Goal: Information Seeking & Learning: Compare options

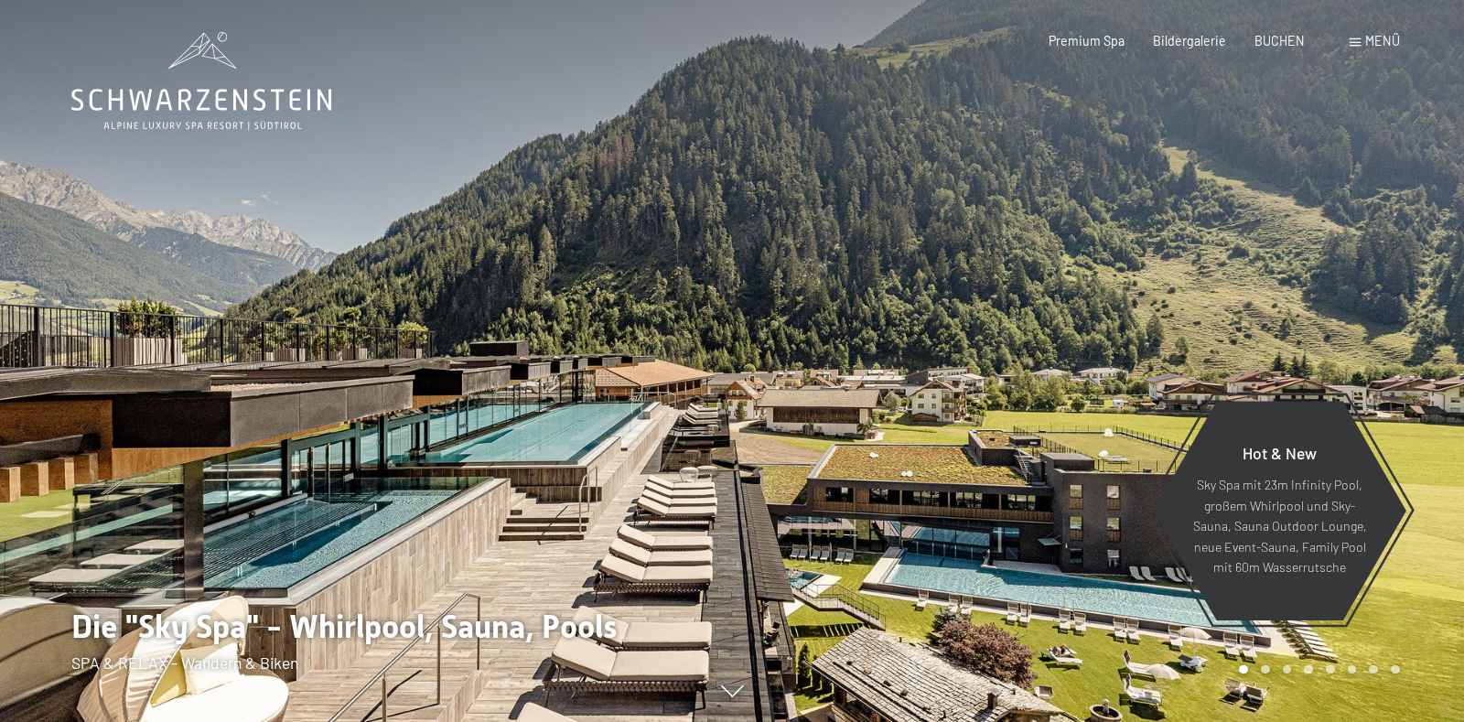
click at [1382, 40] on span "Menü" at bounding box center [1382, 41] width 35 height 16
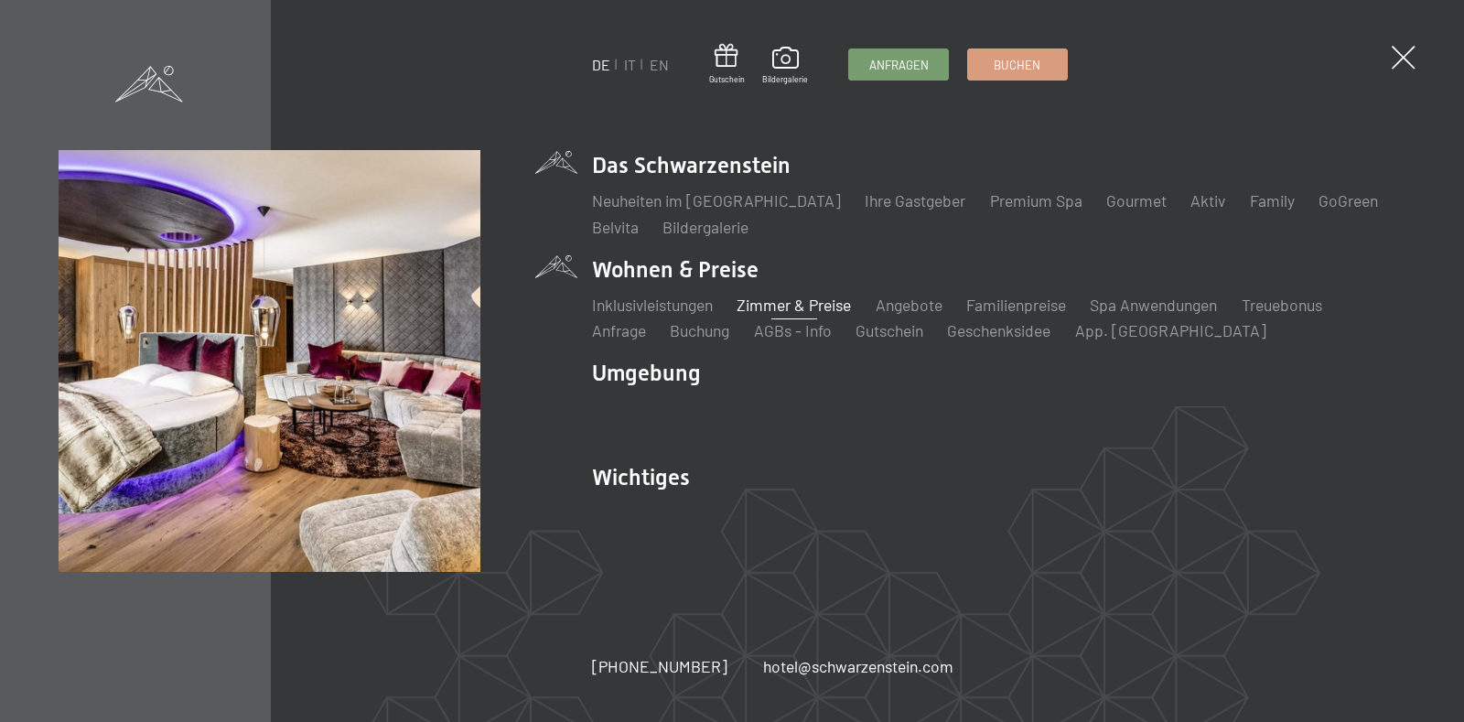
click at [768, 299] on link "Zimmer & Preise" at bounding box center [794, 305] width 114 height 20
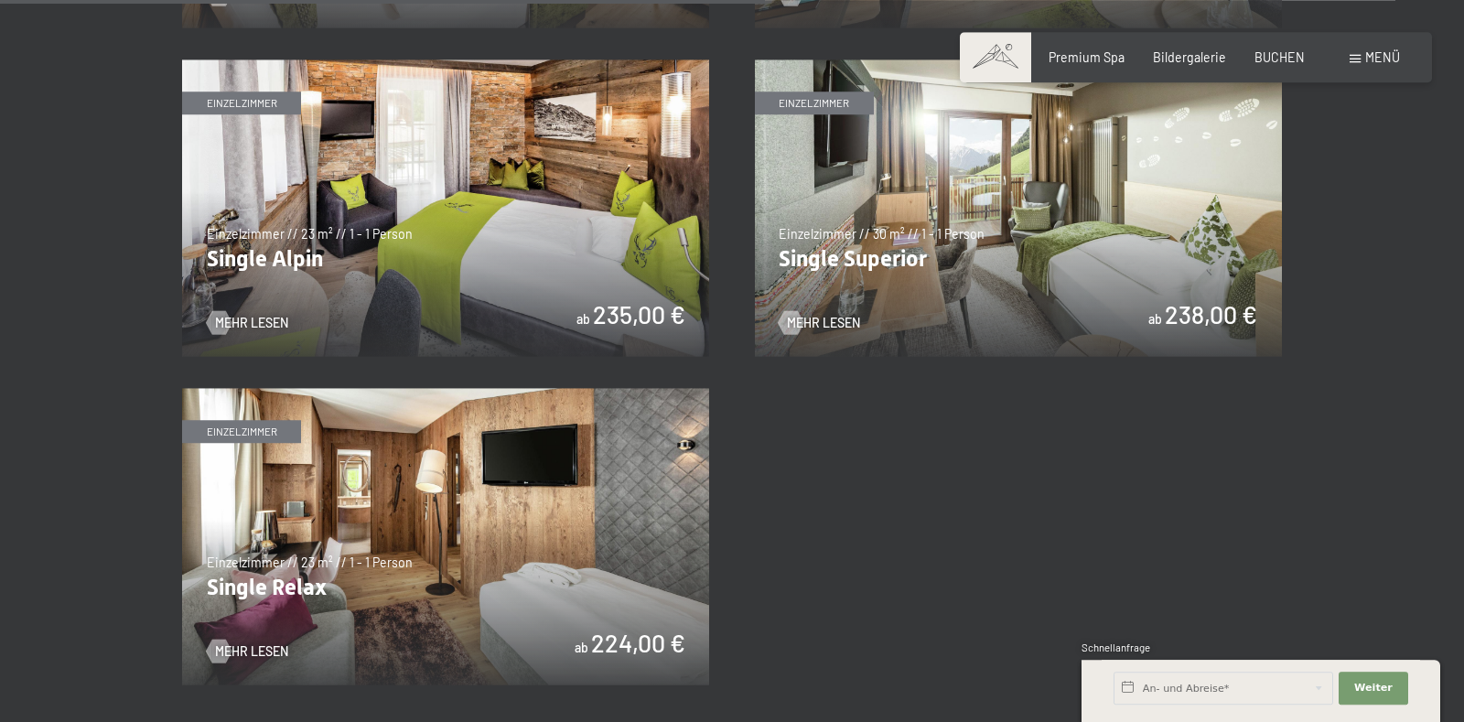
scroll to position [2690, 0]
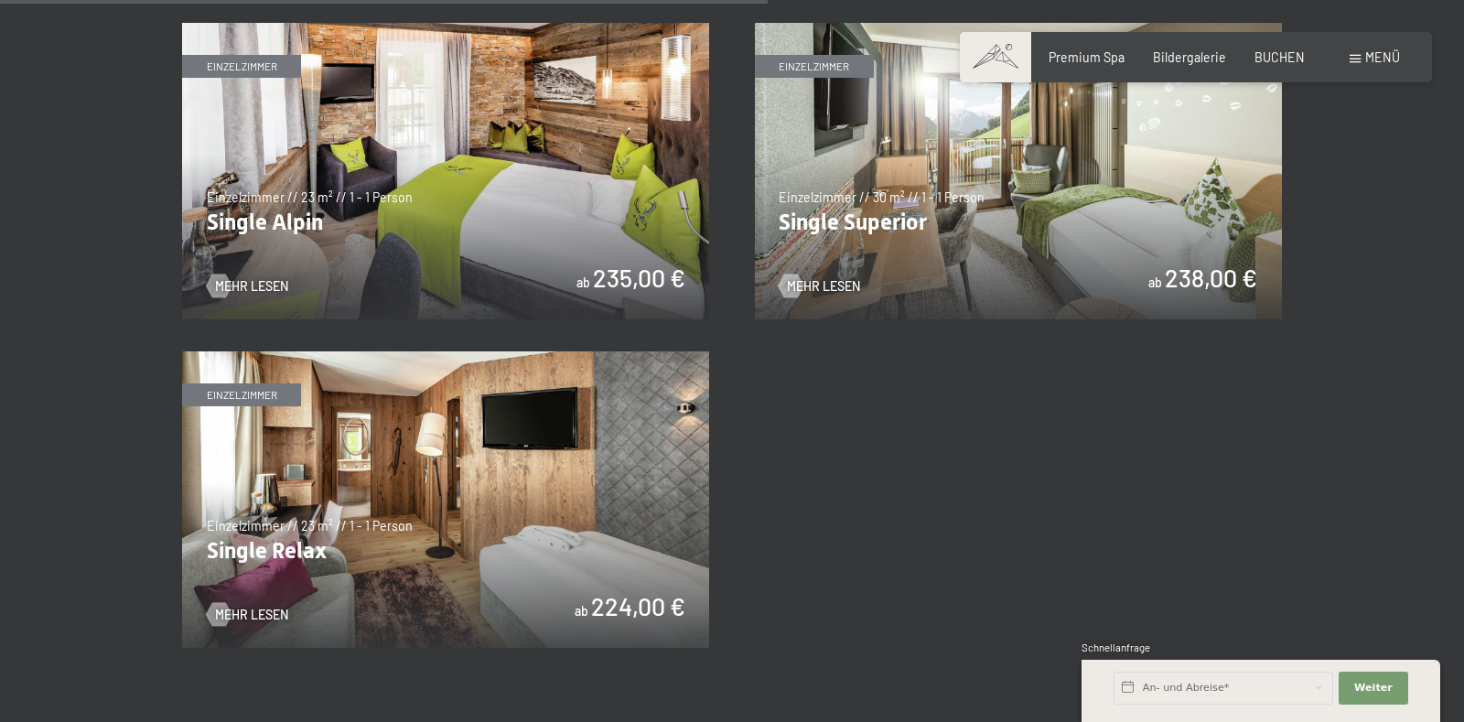
click at [985, 220] on img at bounding box center [1018, 171] width 527 height 296
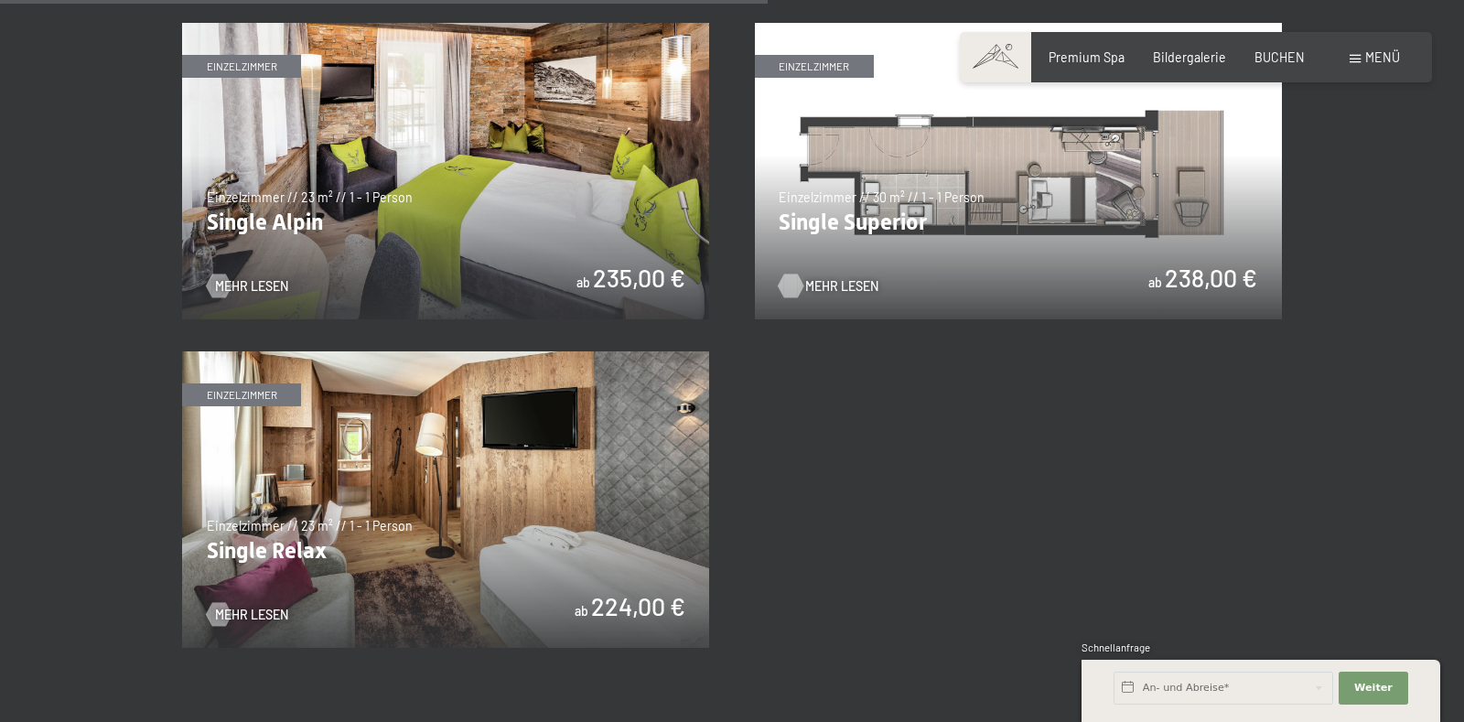
click at [851, 283] on span "Mehr Lesen" at bounding box center [841, 286] width 73 height 18
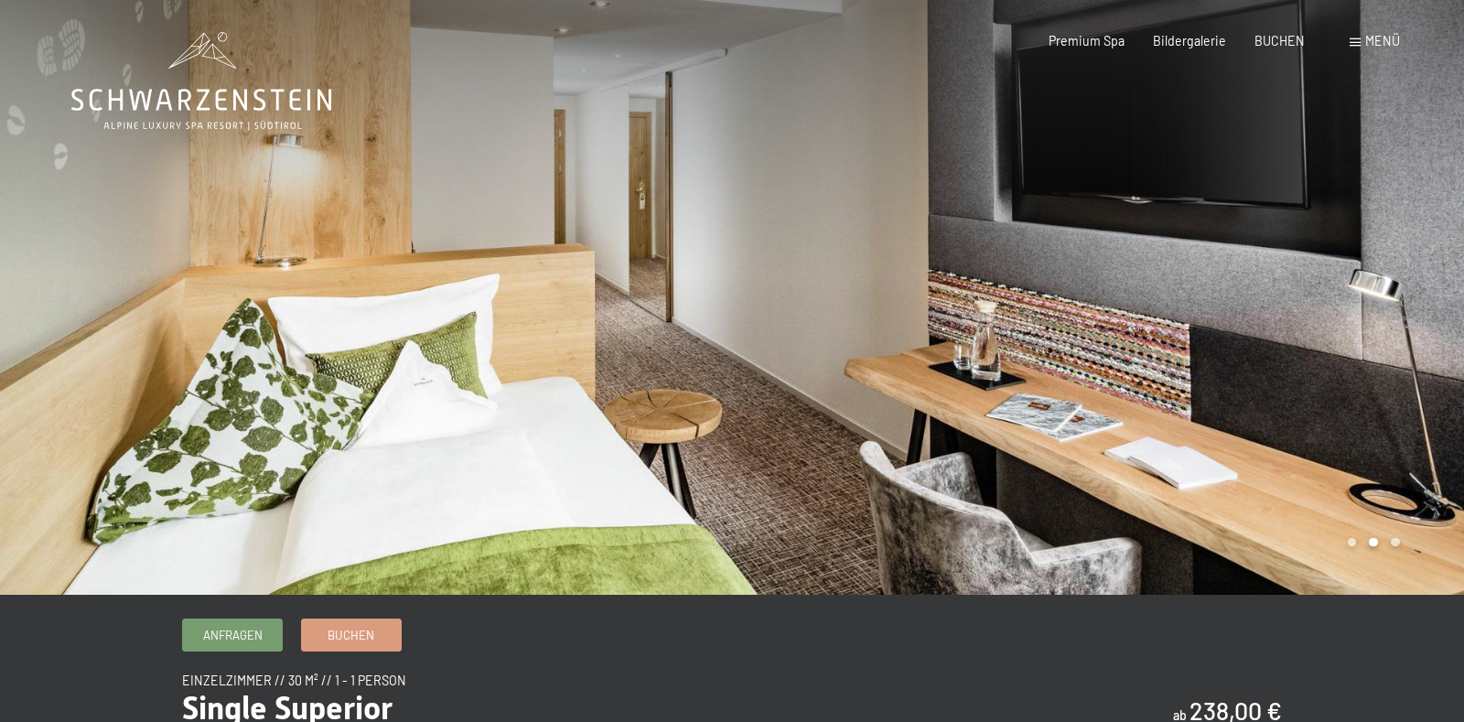
click at [1422, 438] on div at bounding box center [1098, 297] width 732 height 595
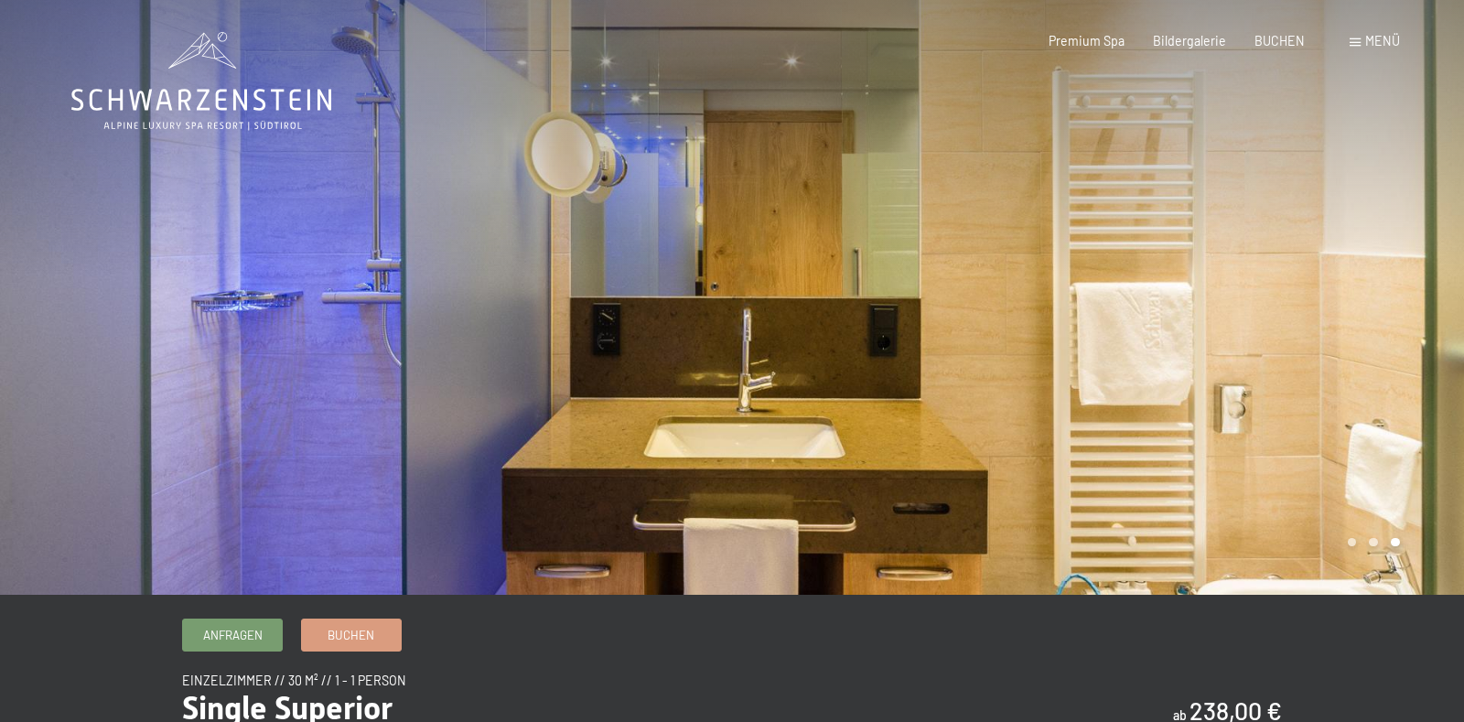
click at [1402, 297] on div at bounding box center [1098, 297] width 732 height 595
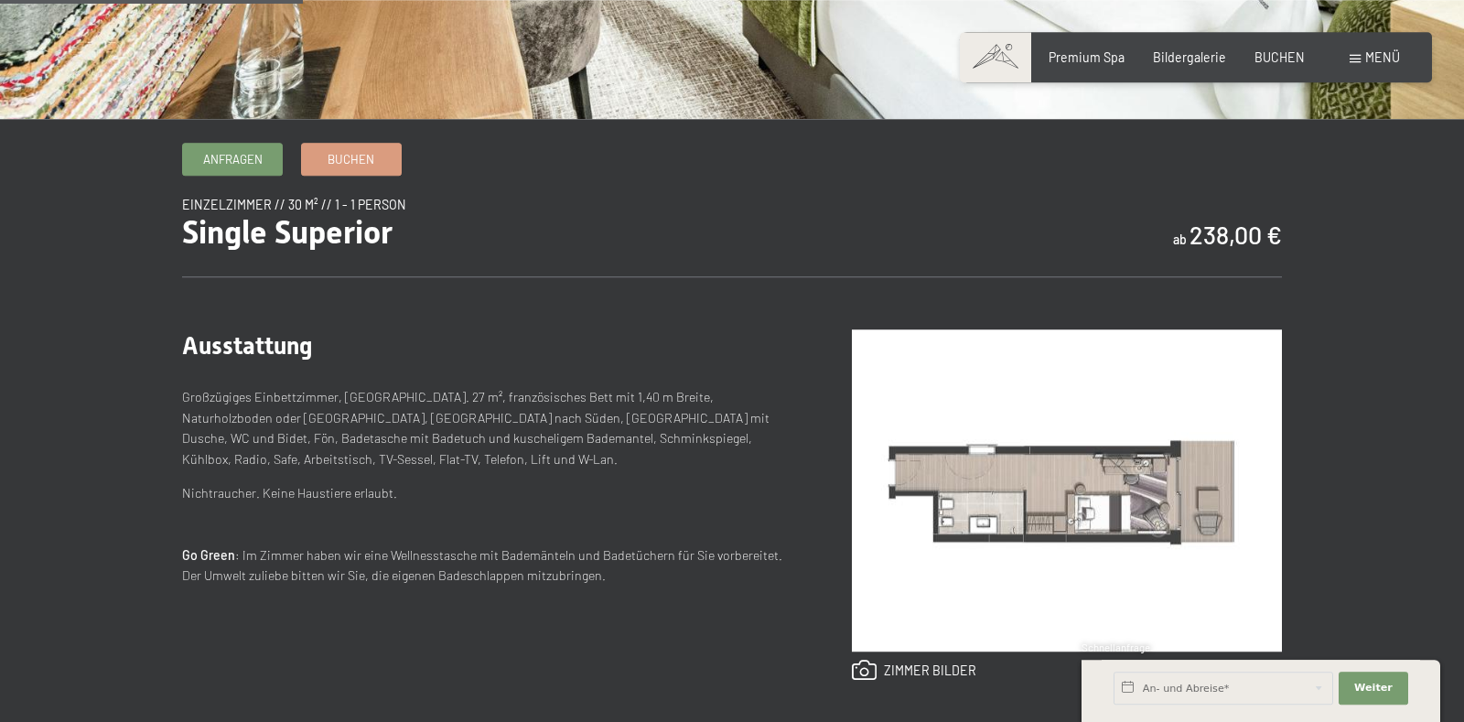
scroll to position [480, 0]
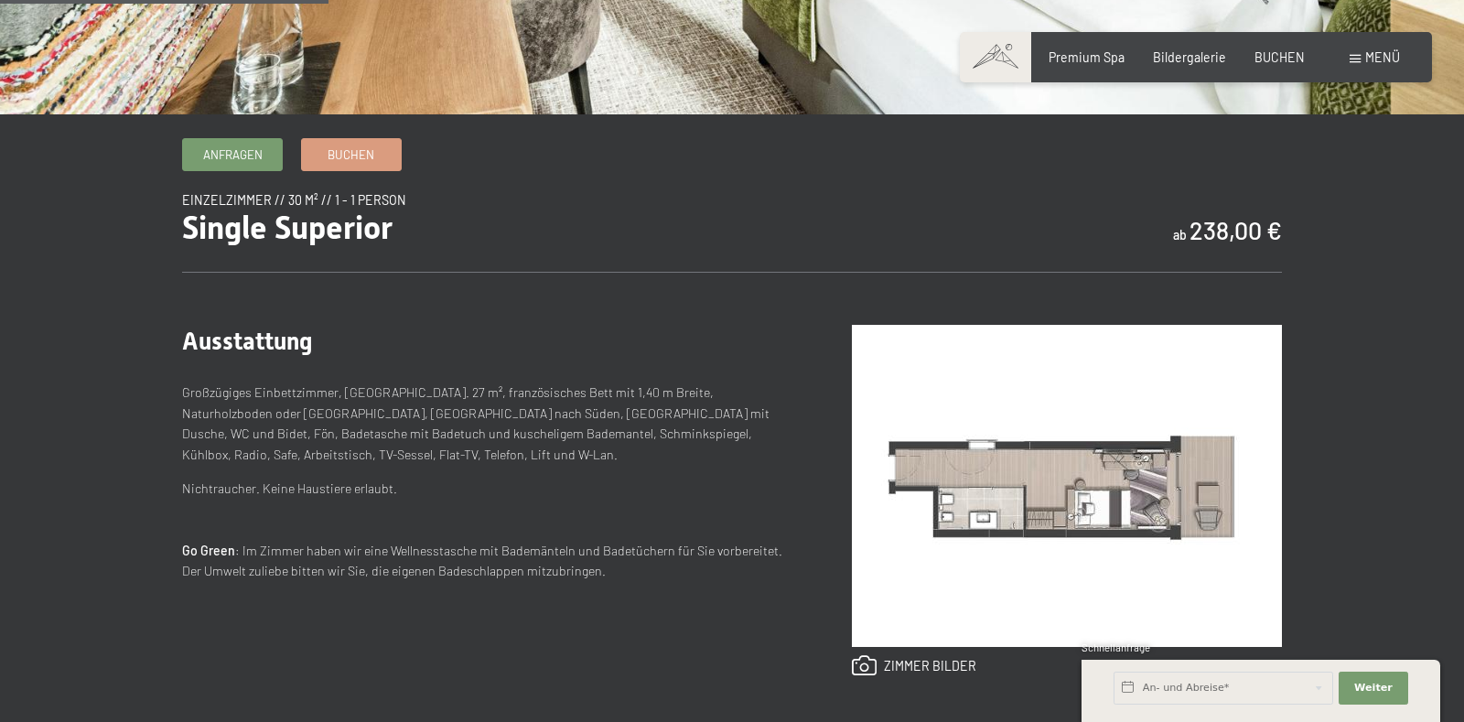
click at [1069, 494] on img at bounding box center [1067, 486] width 430 height 322
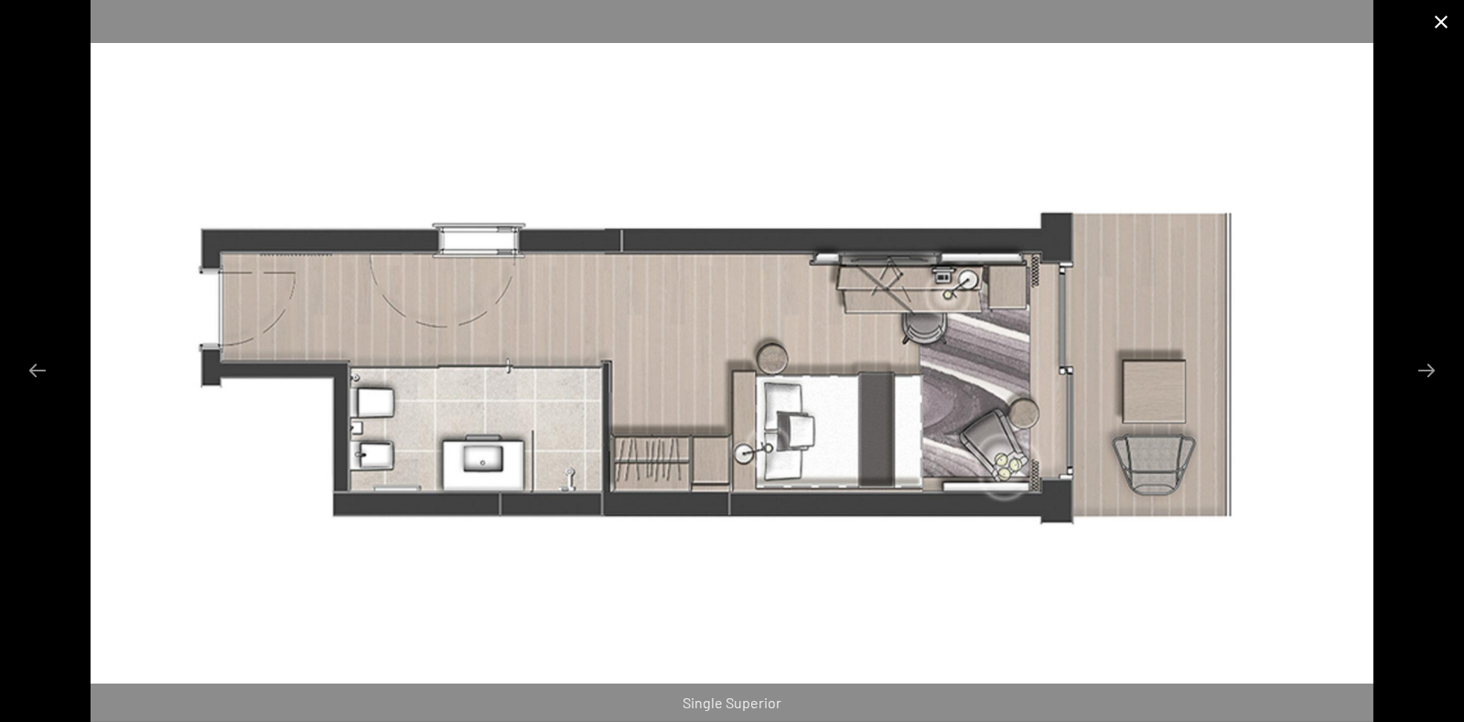
click at [1447, 20] on button "Close gallery" at bounding box center [1441, 21] width 46 height 43
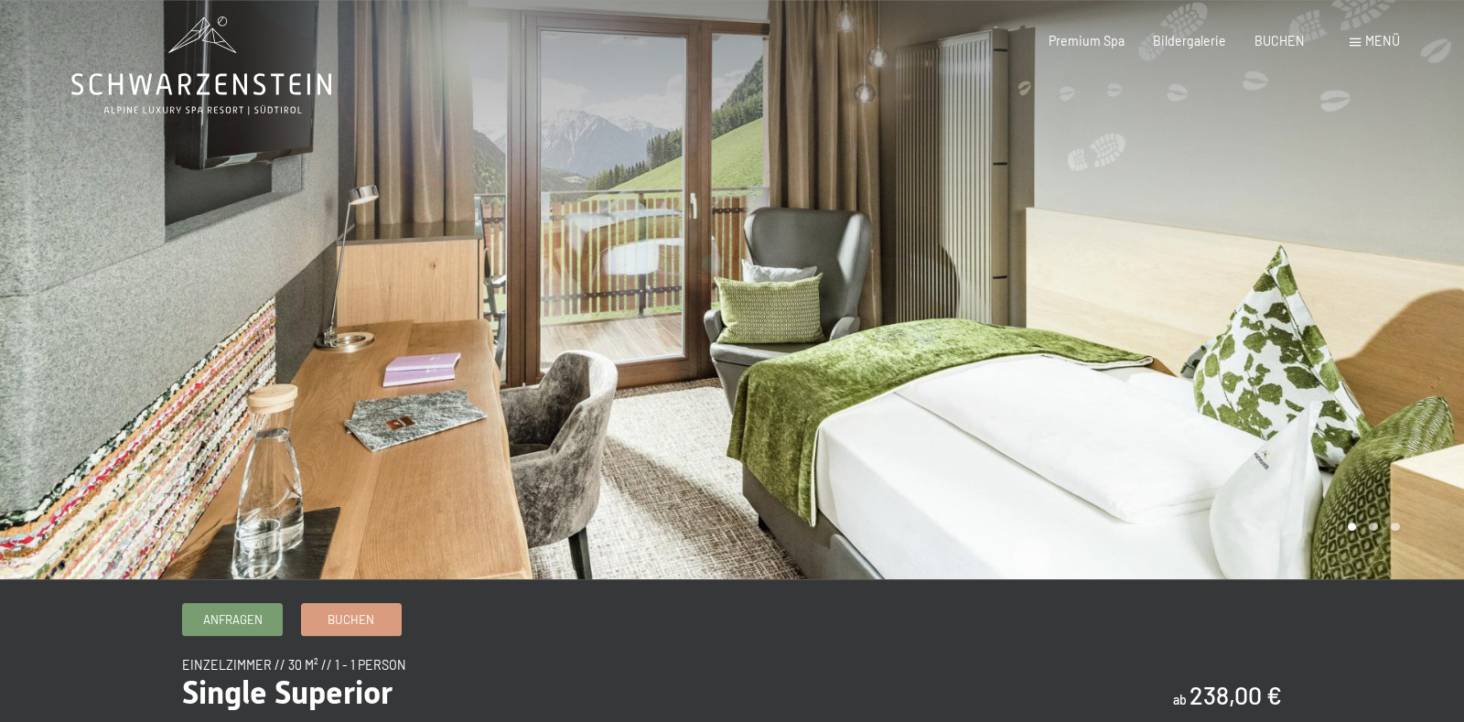
scroll to position [0, 0]
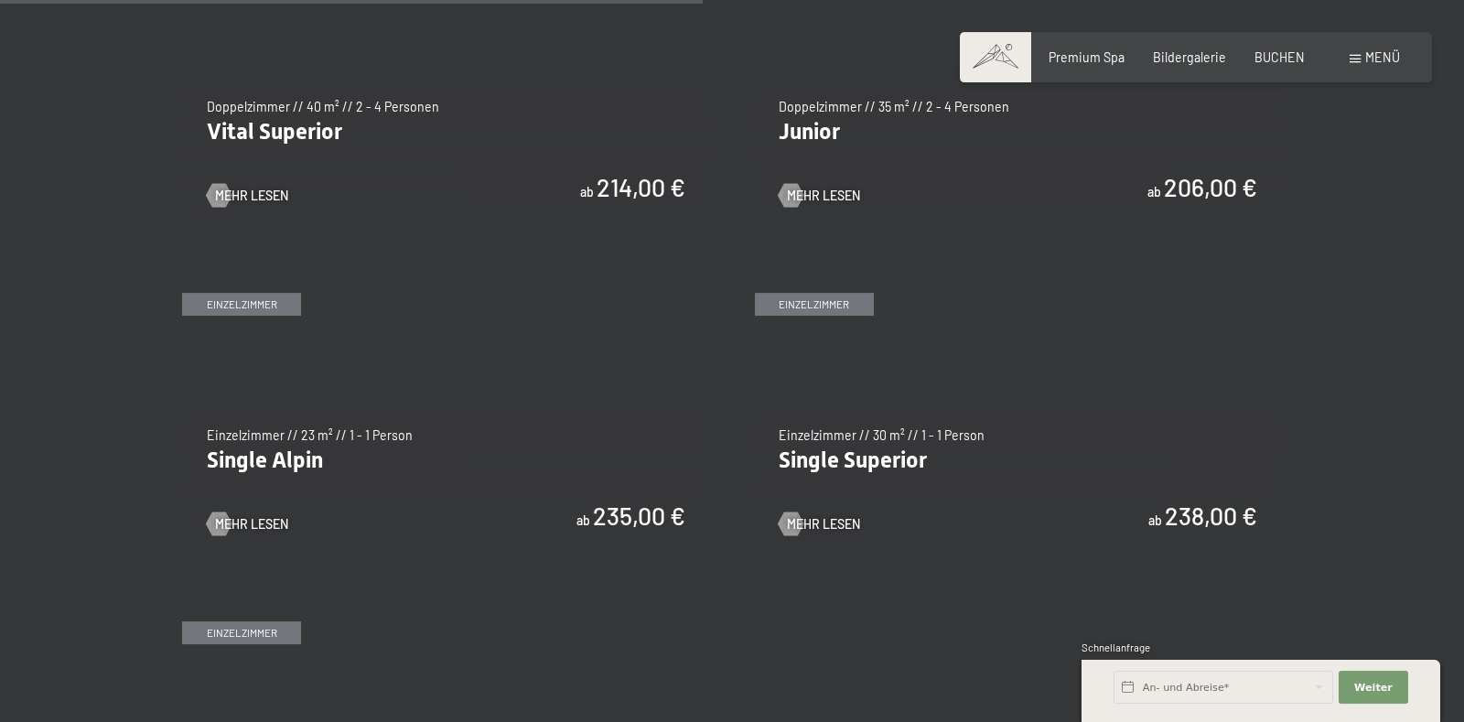
scroll to position [2498, 0]
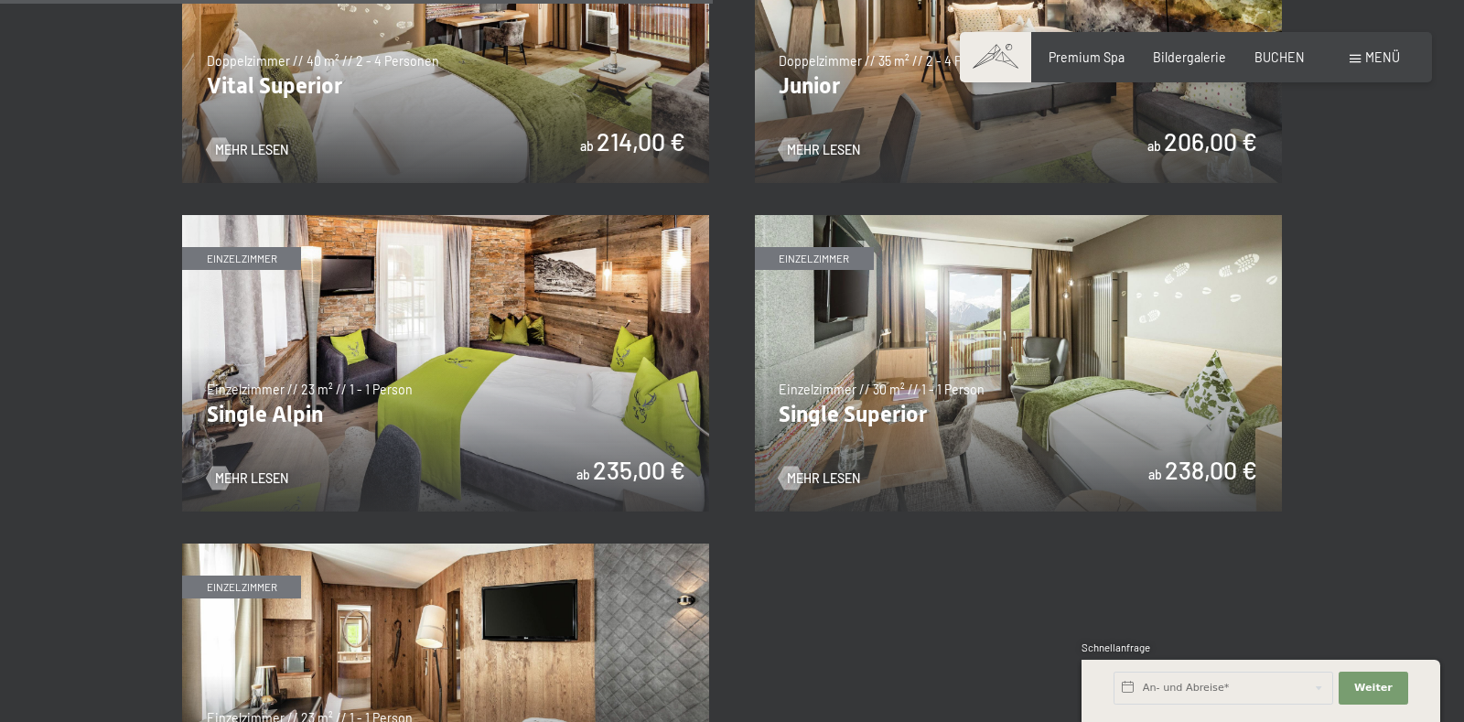
click at [436, 393] on img at bounding box center [445, 363] width 527 height 296
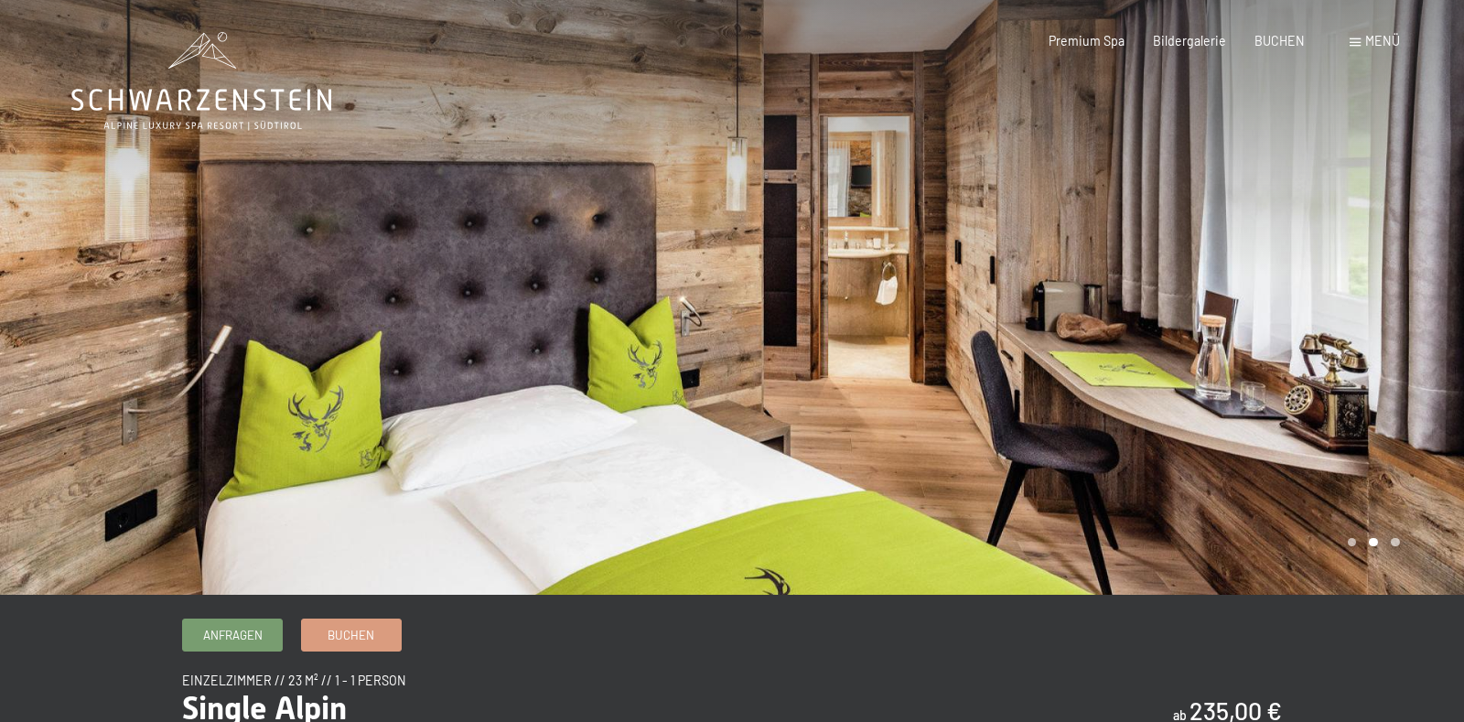
click at [1380, 273] on div at bounding box center [1098, 297] width 732 height 595
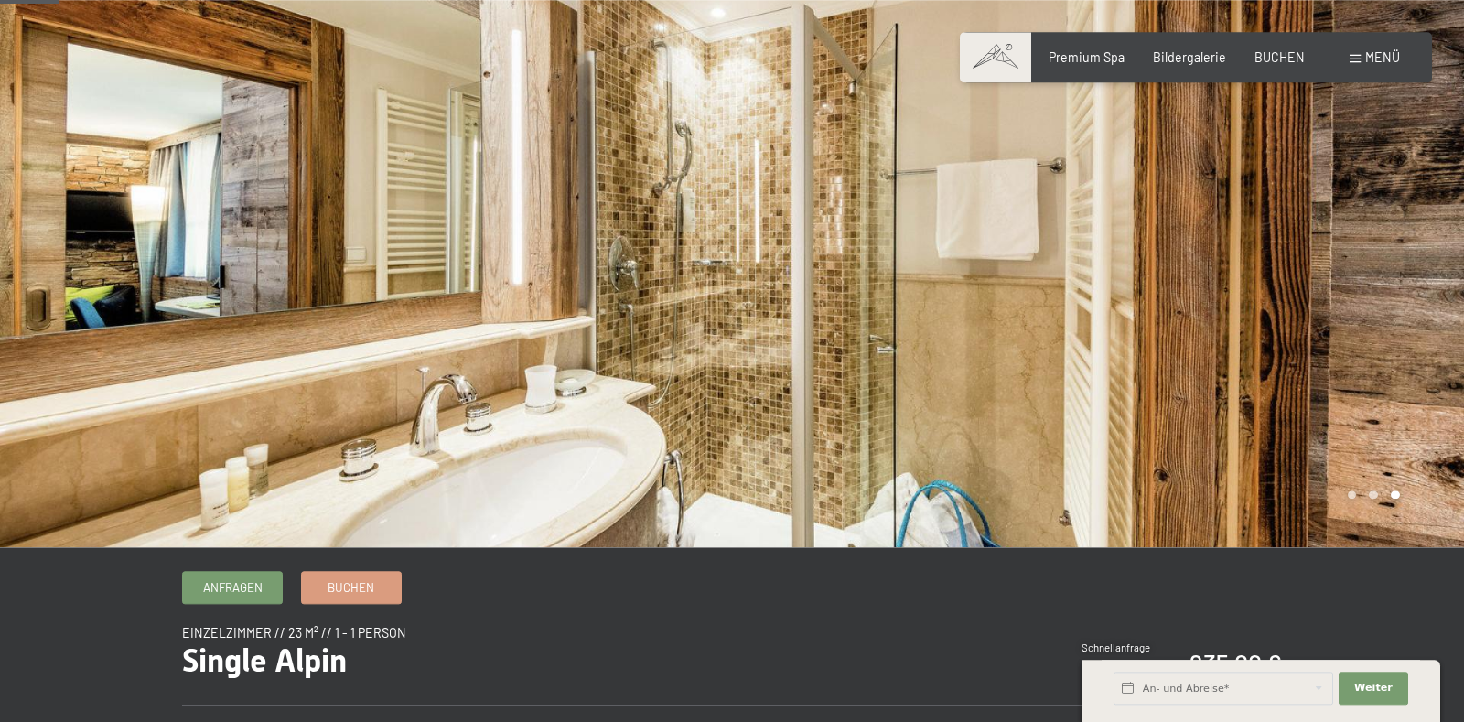
scroll to position [96, 0]
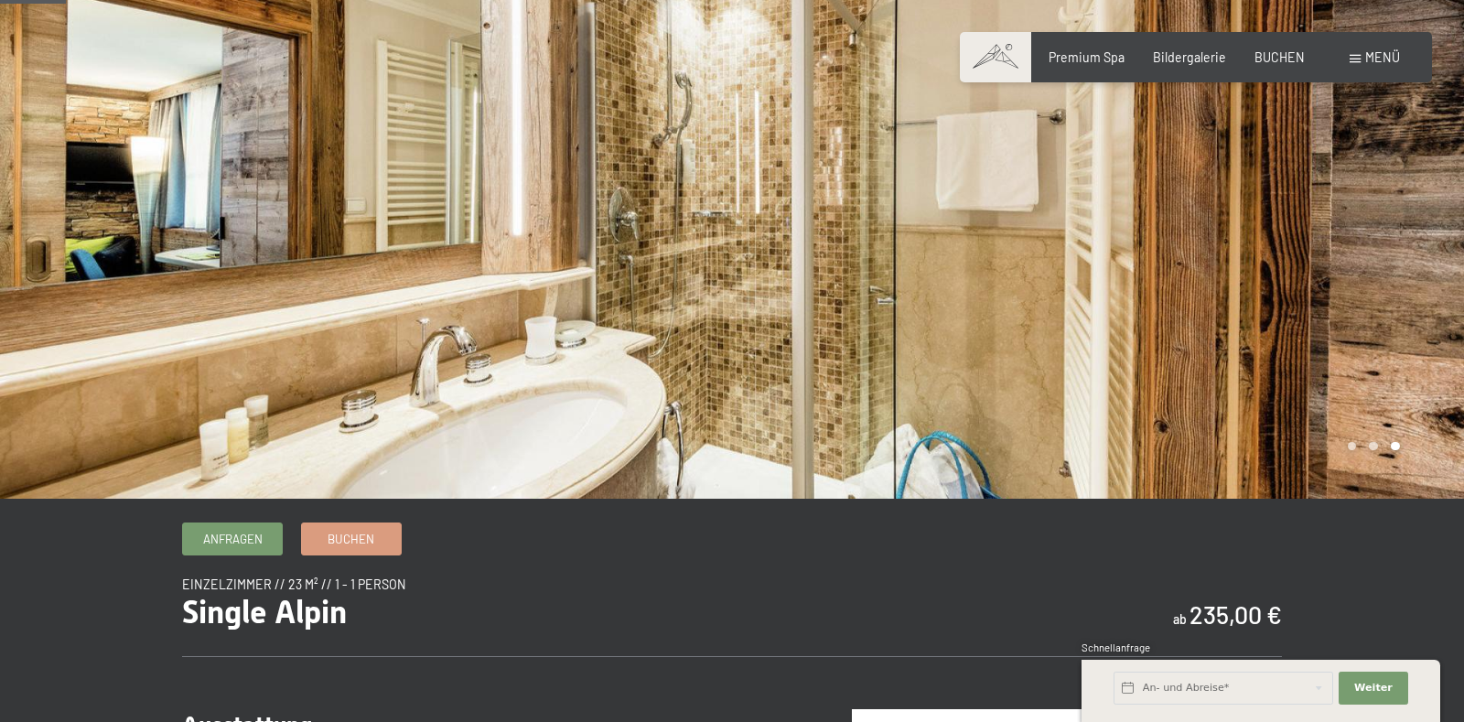
click at [1372, 275] on div at bounding box center [1098, 201] width 732 height 595
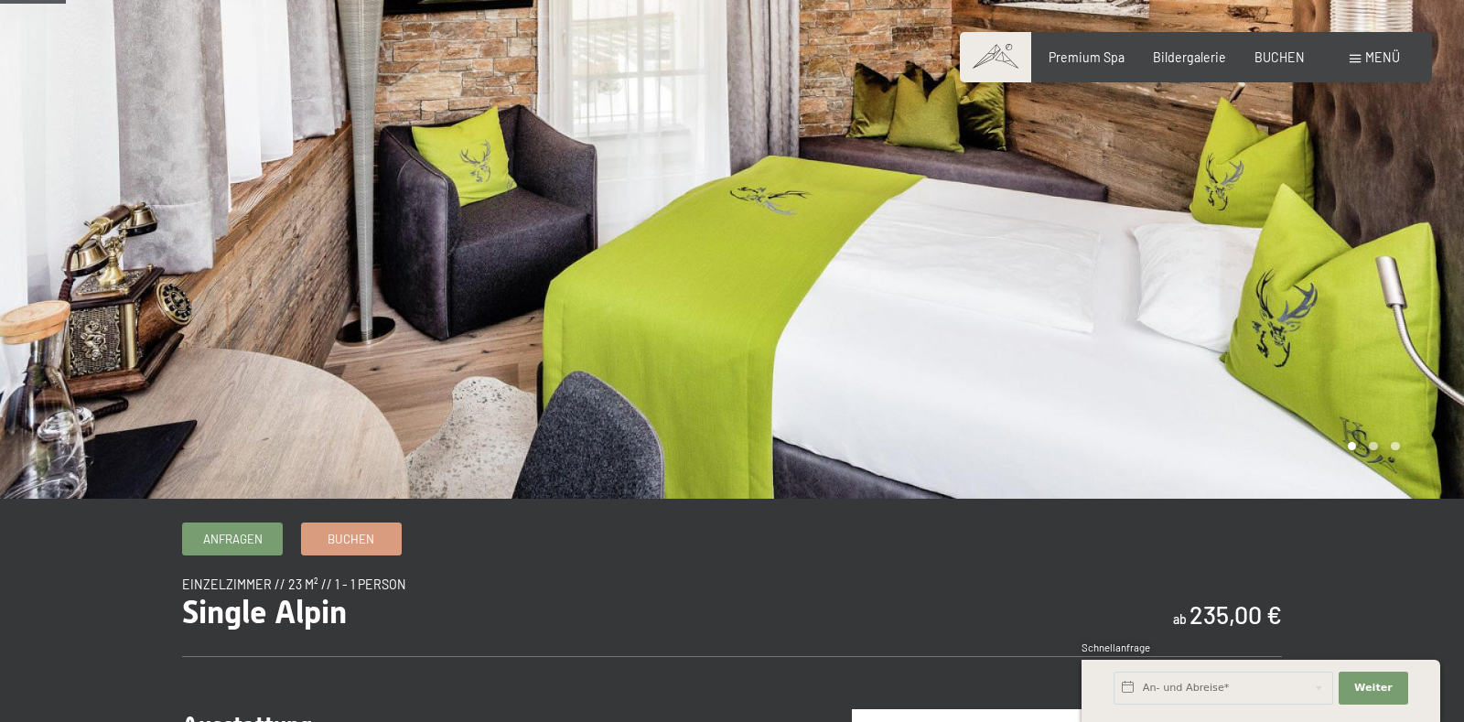
click at [1371, 275] on div at bounding box center [1098, 201] width 732 height 595
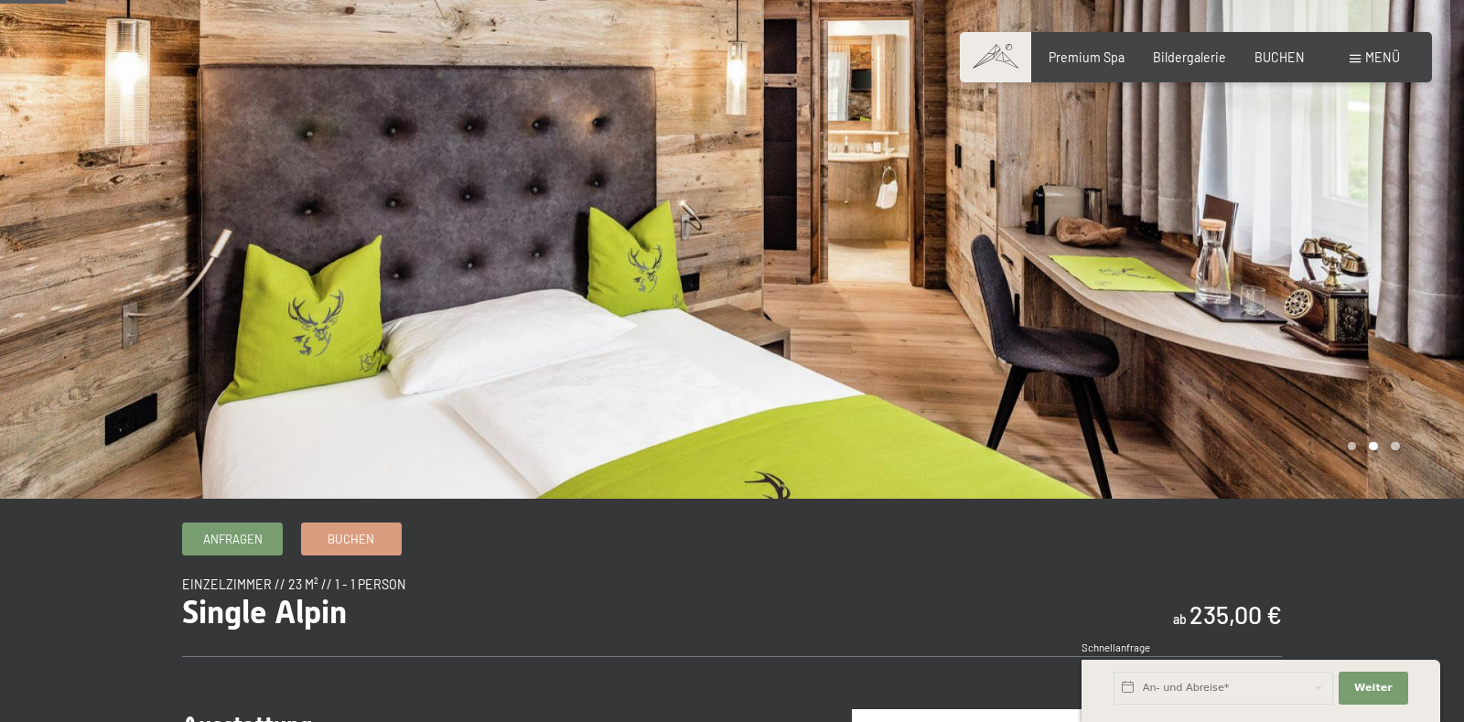
click at [1436, 263] on div at bounding box center [1098, 201] width 732 height 595
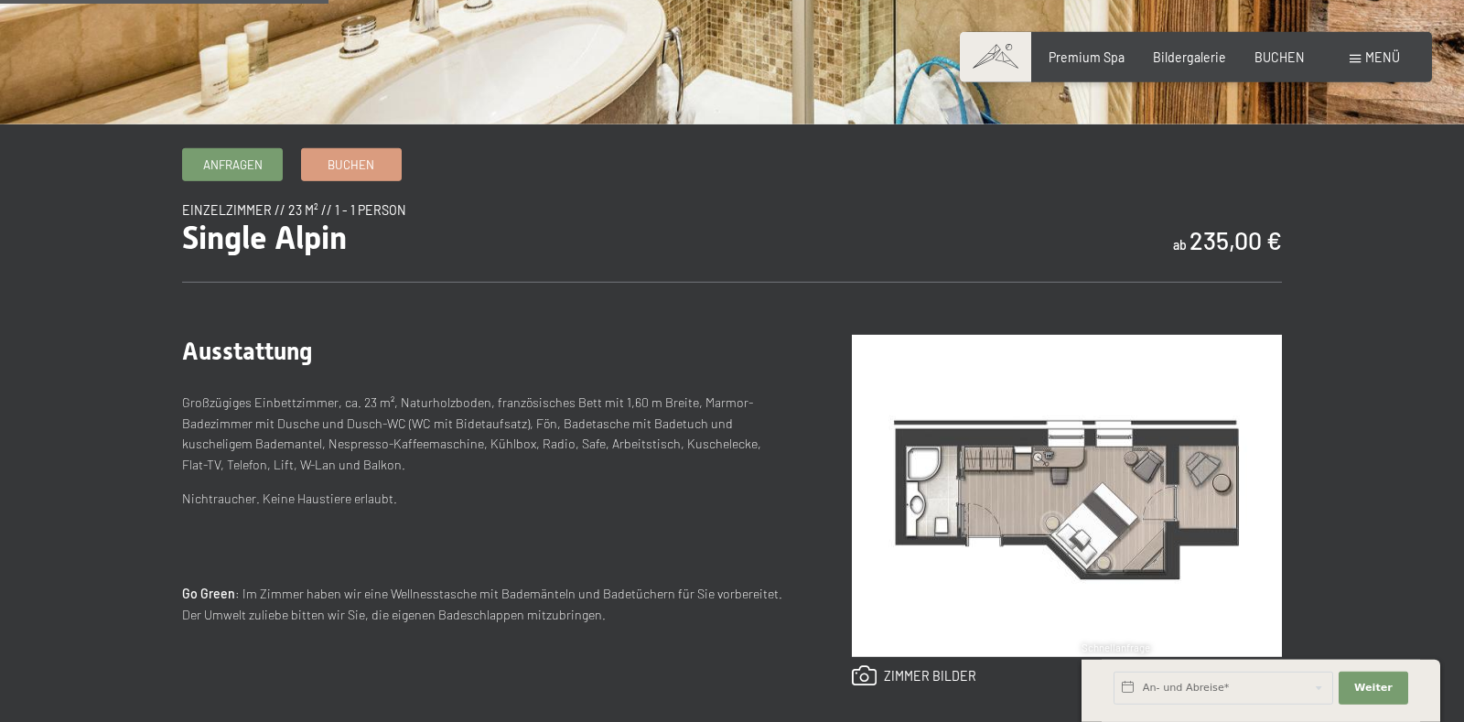
scroll to position [480, 0]
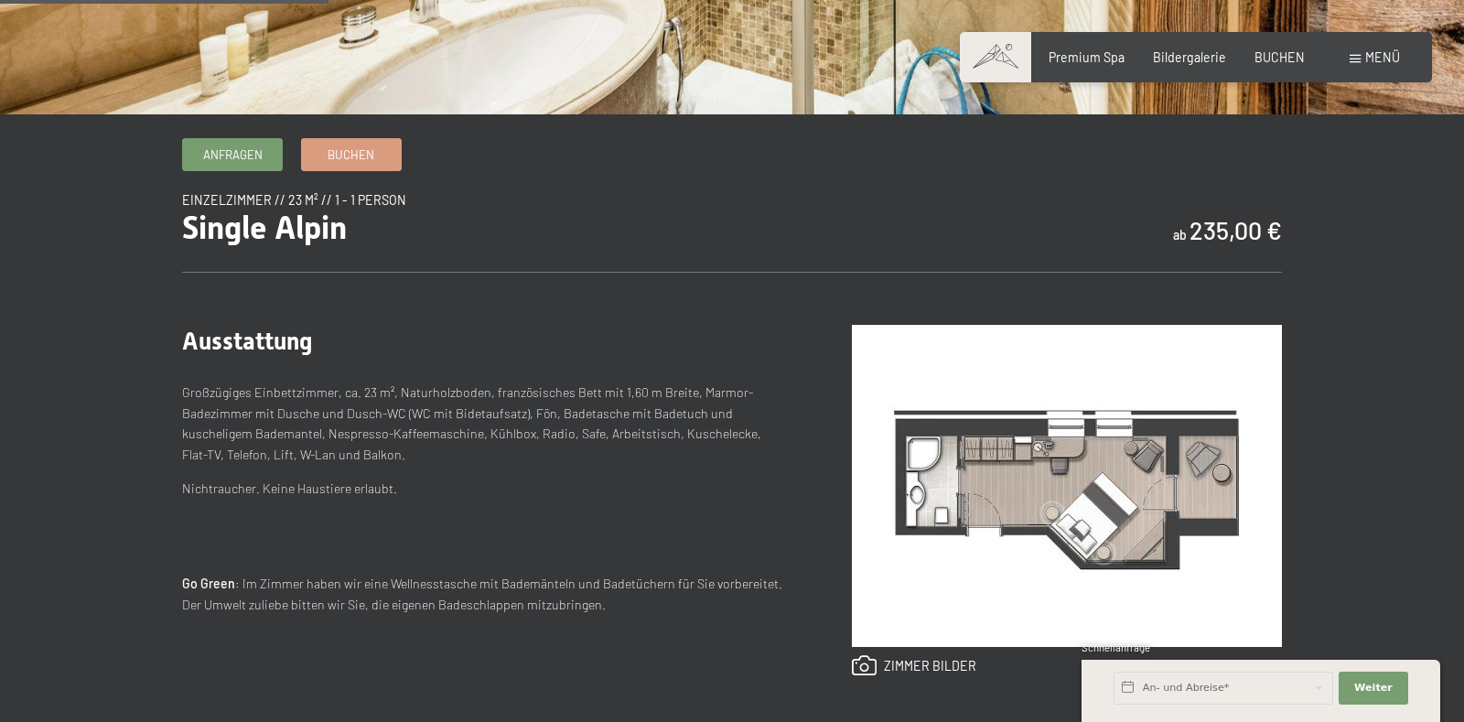
click at [1103, 488] on img at bounding box center [1067, 486] width 430 height 322
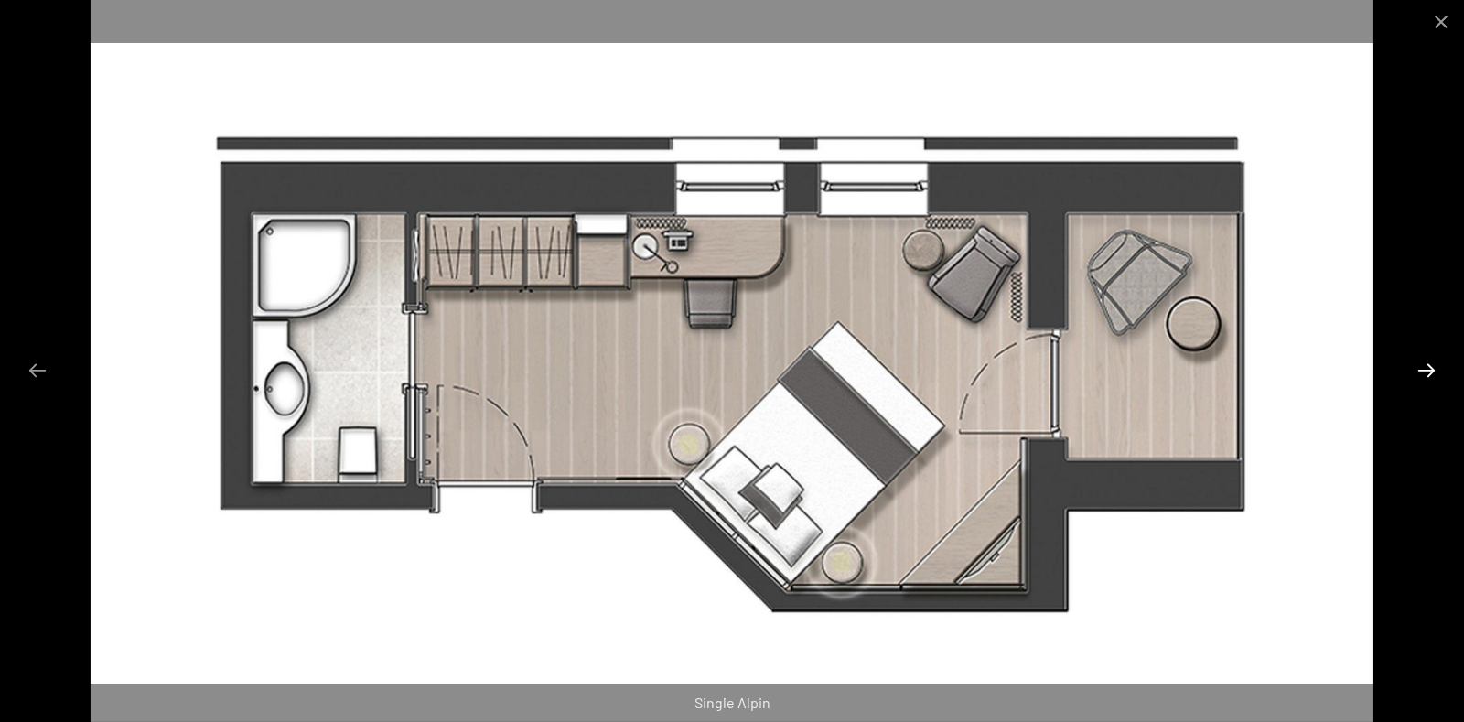
click at [1435, 368] on button "Next slide" at bounding box center [1426, 370] width 38 height 36
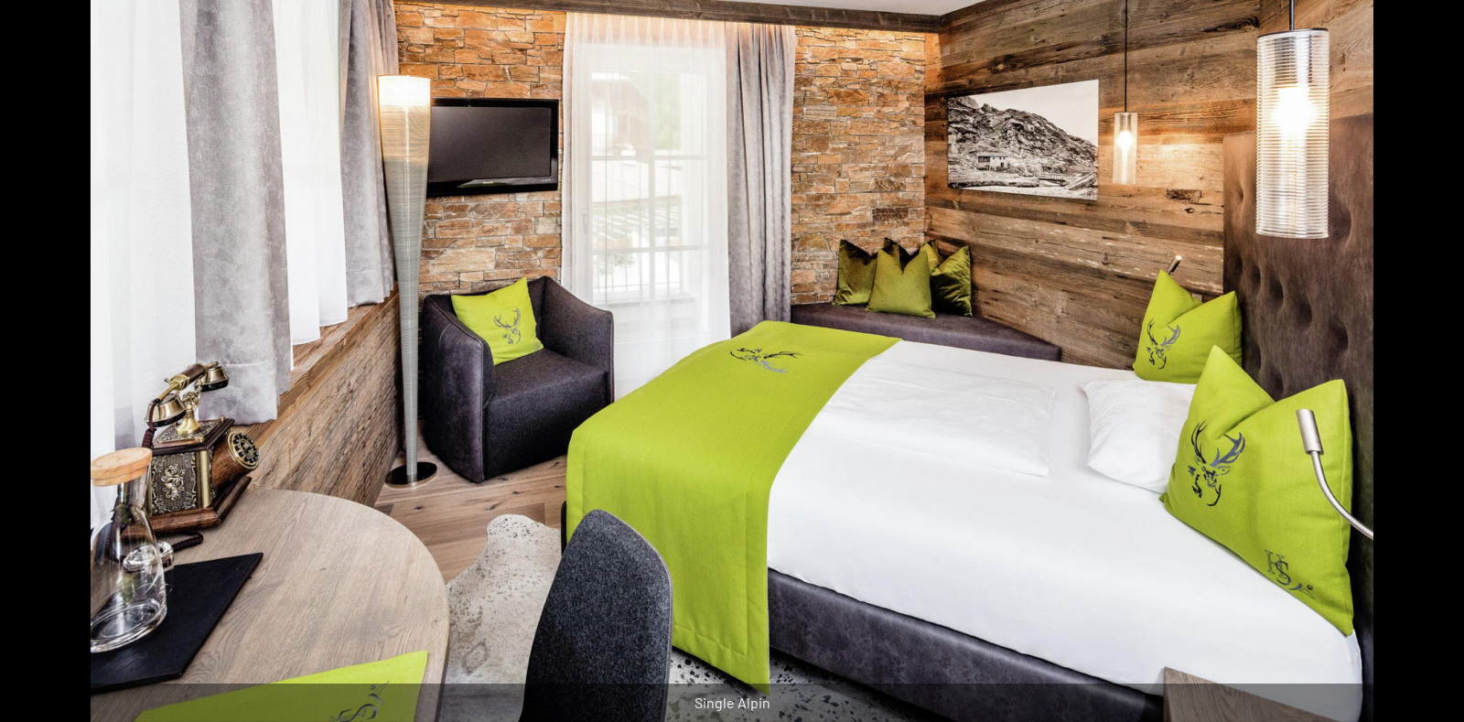
click at [1435, 368] on button "Next slide" at bounding box center [1435, 370] width 38 height 36
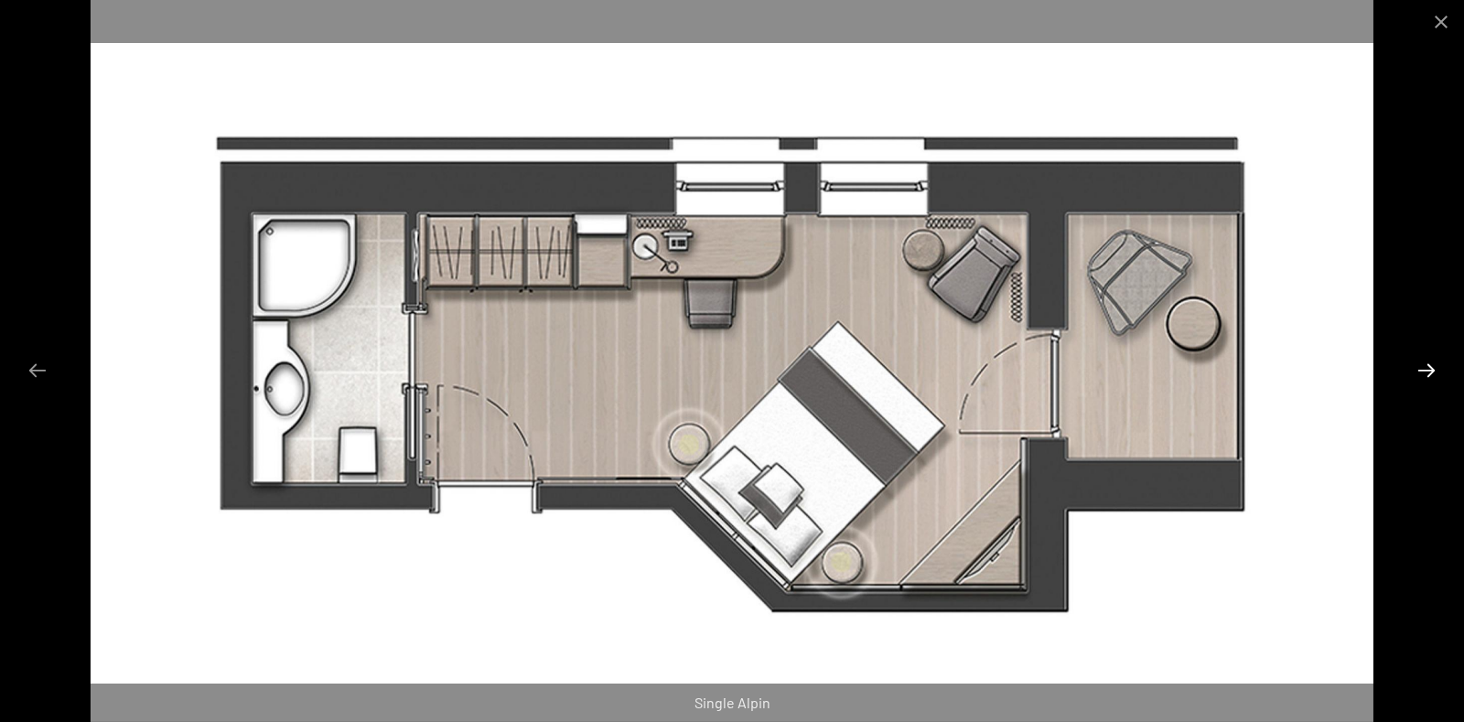
click at [1435, 369] on button "Next slide" at bounding box center [1426, 370] width 38 height 36
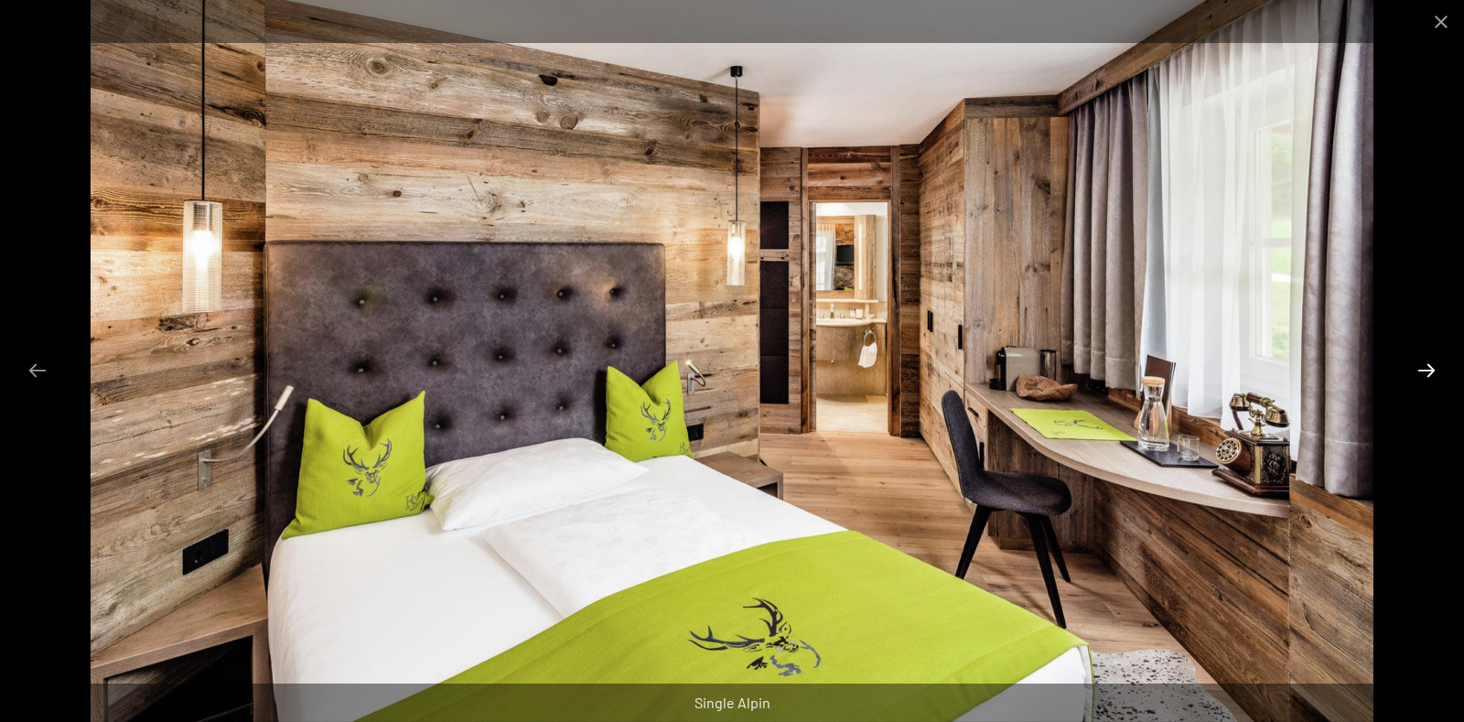
click at [1435, 369] on button "Next slide" at bounding box center [1426, 370] width 38 height 36
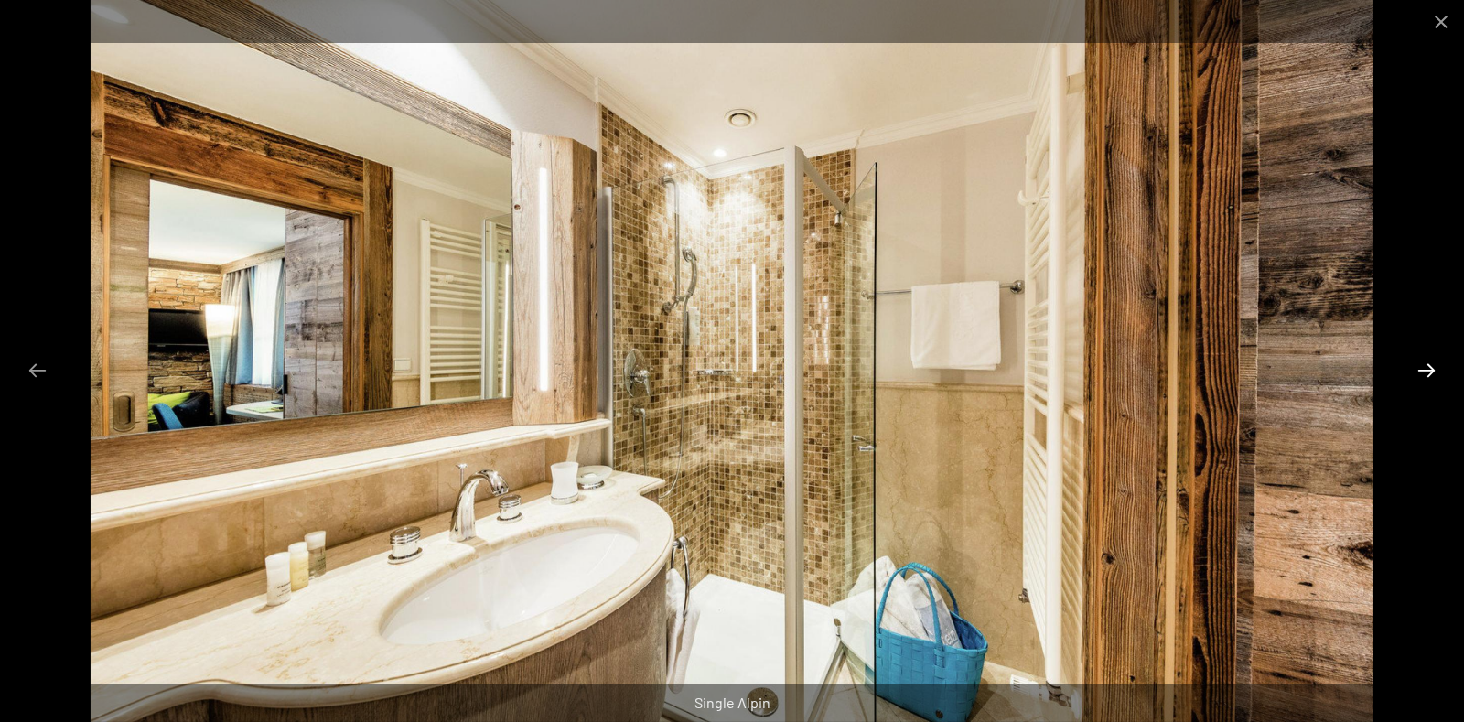
click at [1435, 369] on button "Next slide" at bounding box center [1426, 370] width 38 height 36
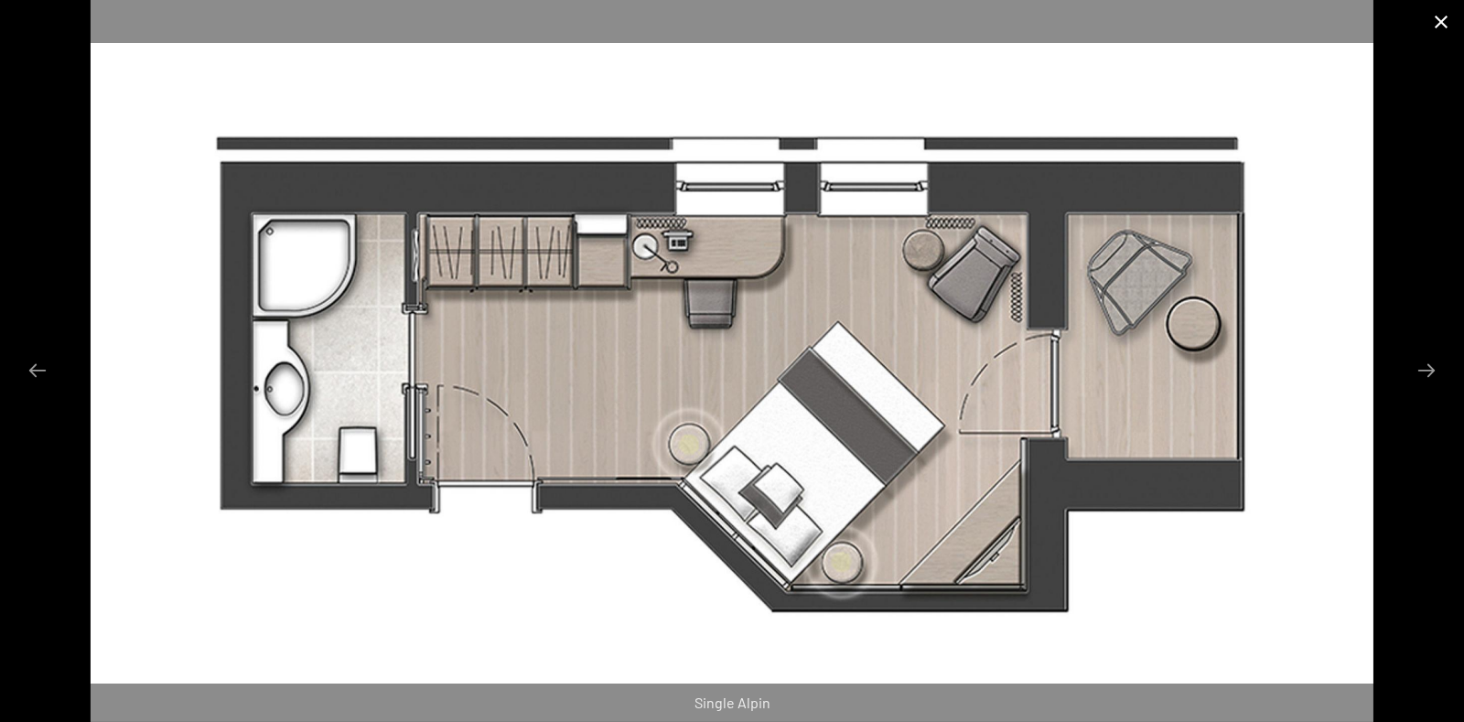
click at [1440, 25] on button "Close gallery" at bounding box center [1441, 21] width 46 height 43
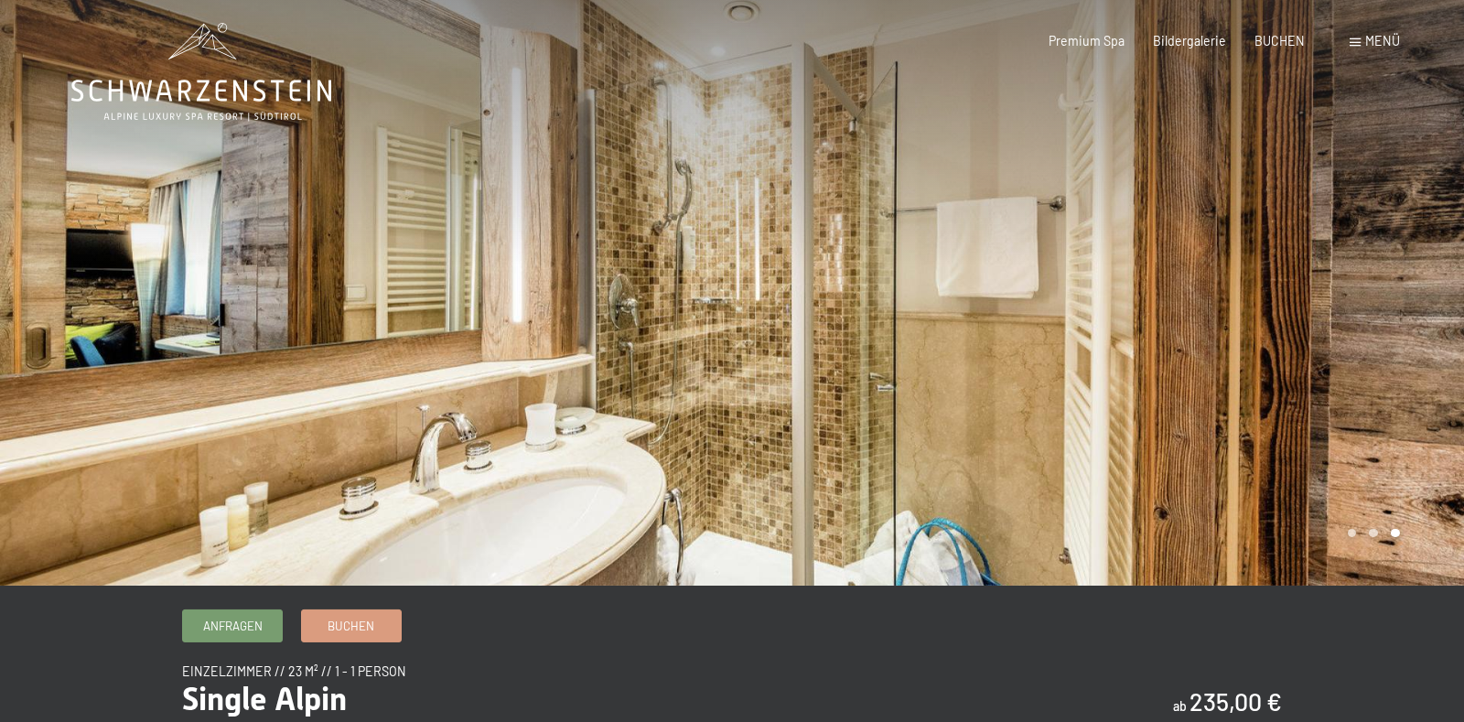
scroll to position [0, 0]
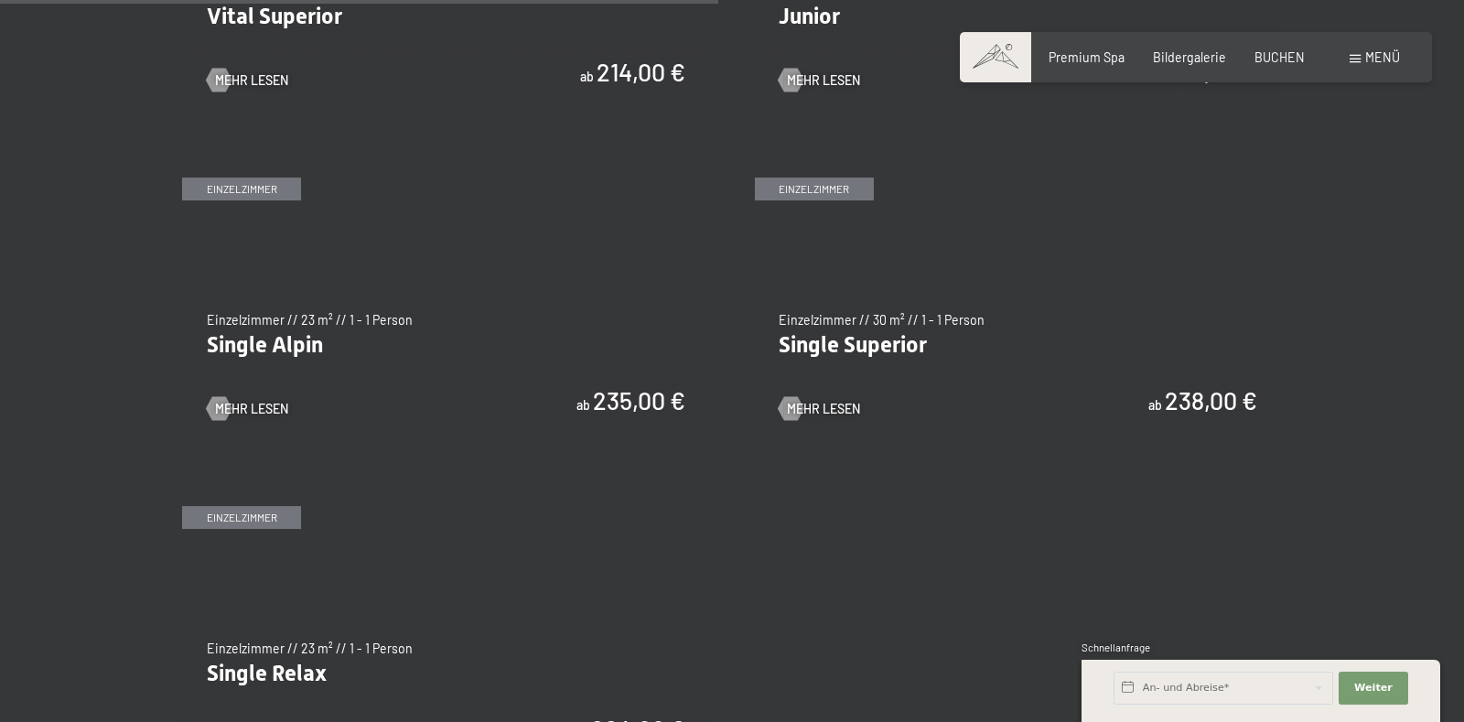
scroll to position [2594, 0]
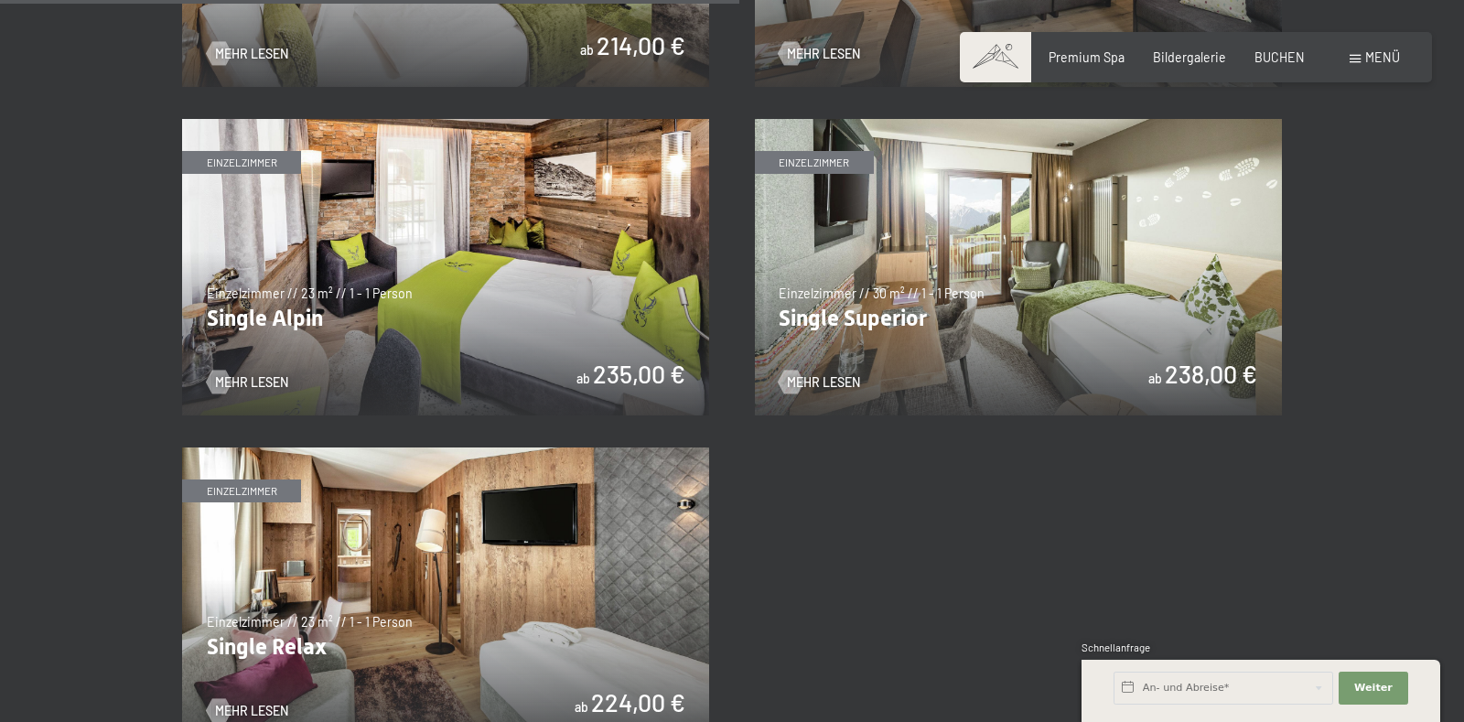
click at [412, 600] on img at bounding box center [445, 595] width 527 height 296
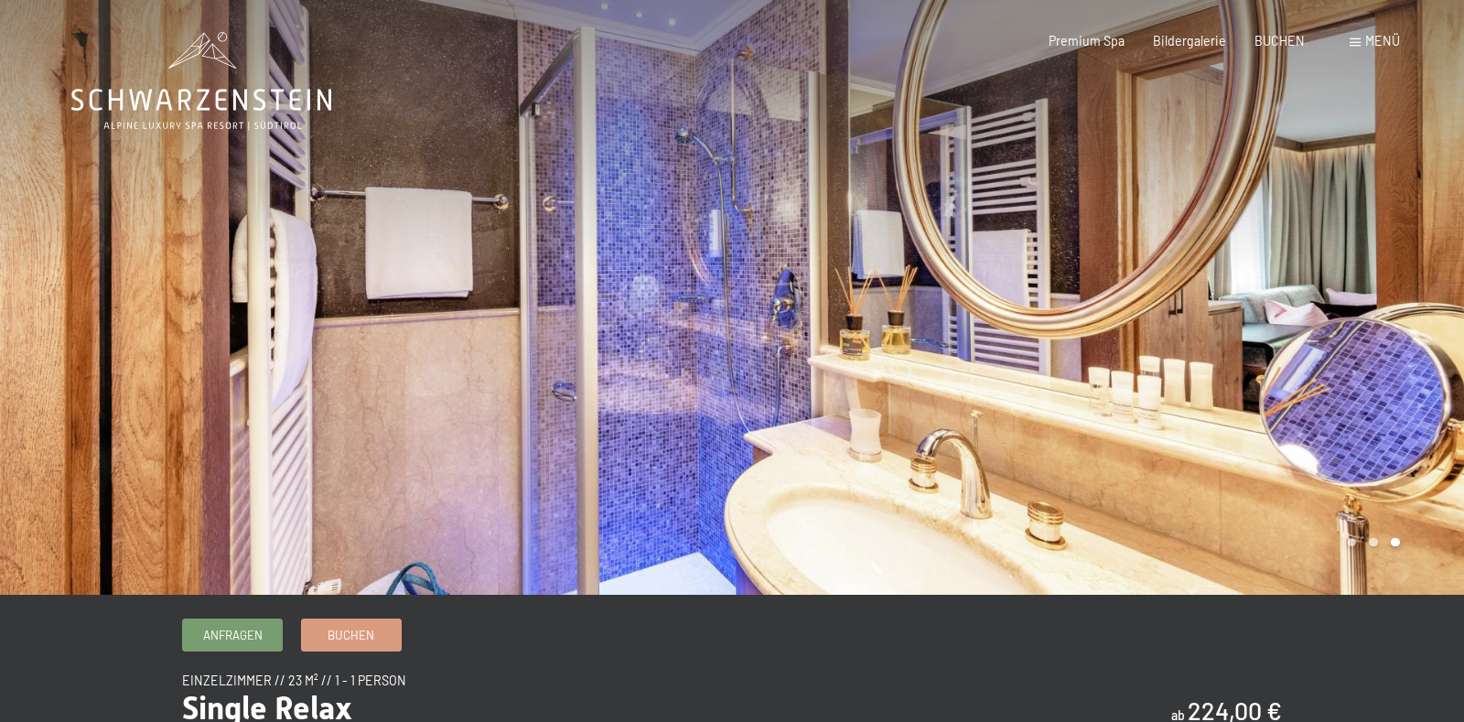
click at [1330, 303] on div at bounding box center [1098, 297] width 732 height 595
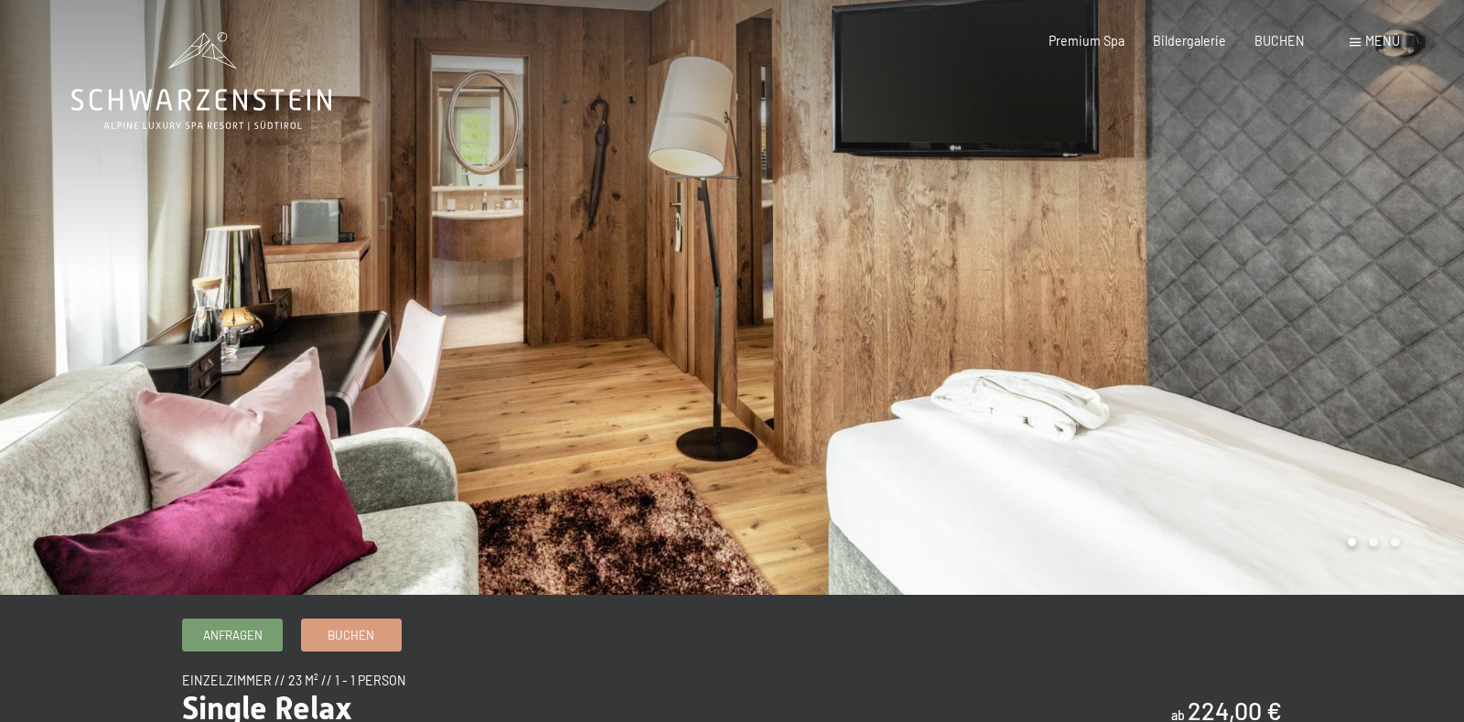
click at [1331, 300] on div at bounding box center [1098, 297] width 732 height 595
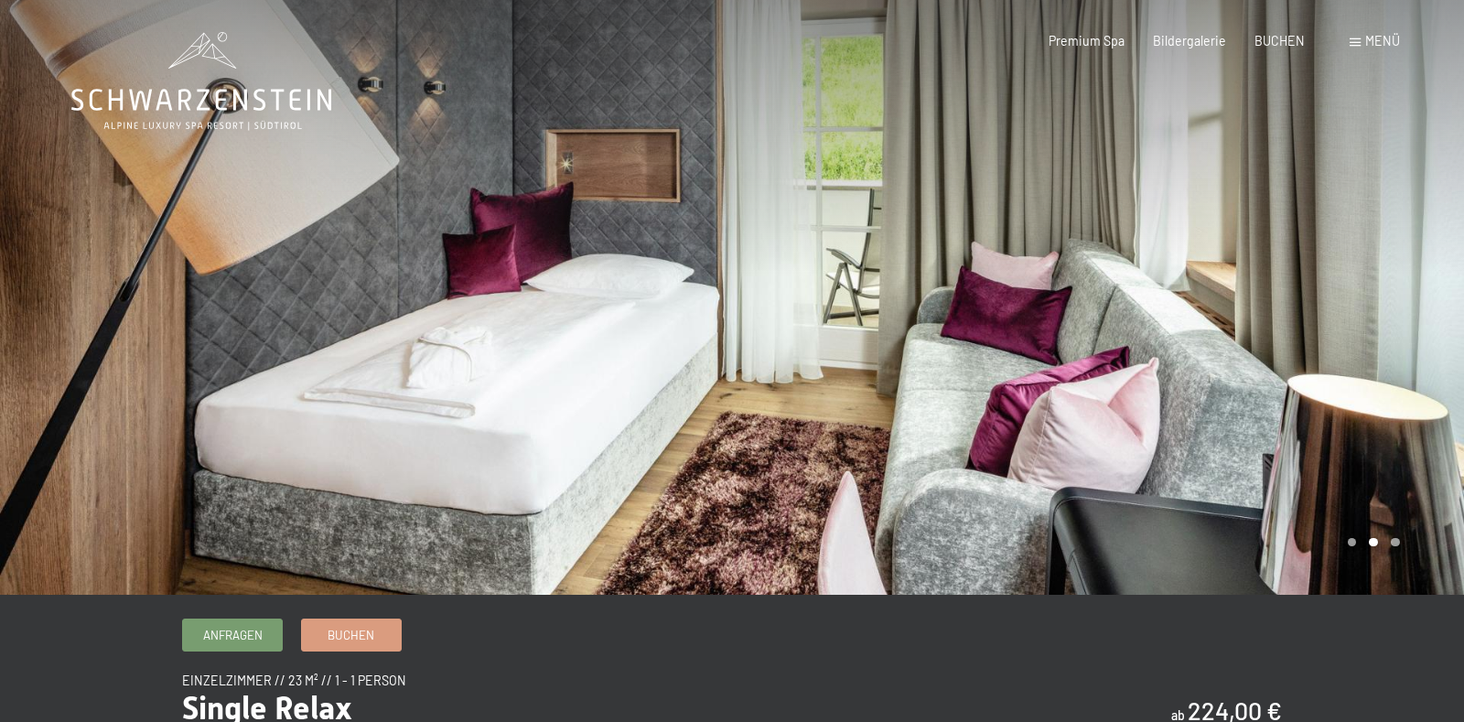
click at [1331, 300] on div at bounding box center [1098, 297] width 732 height 595
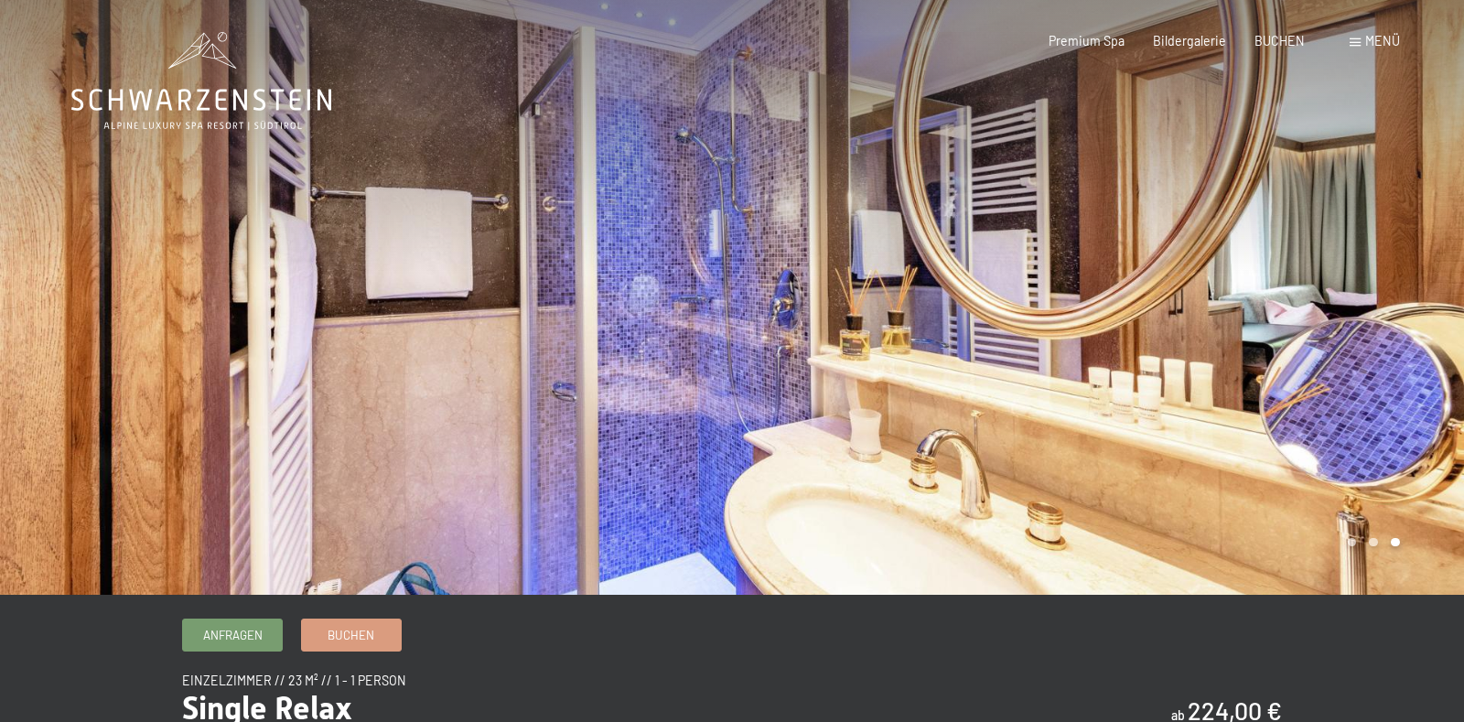
click at [1331, 300] on div at bounding box center [1098, 297] width 732 height 595
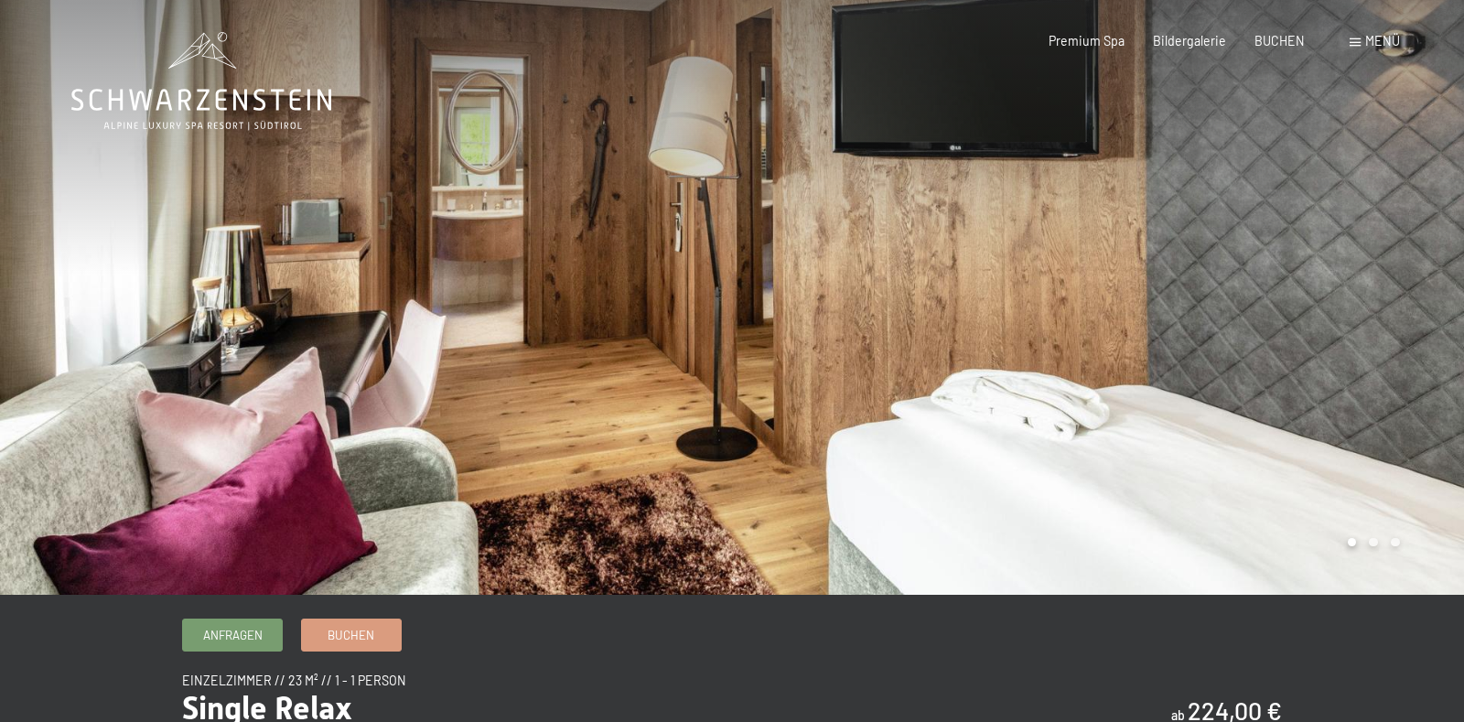
click at [1330, 301] on div at bounding box center [1098, 297] width 732 height 595
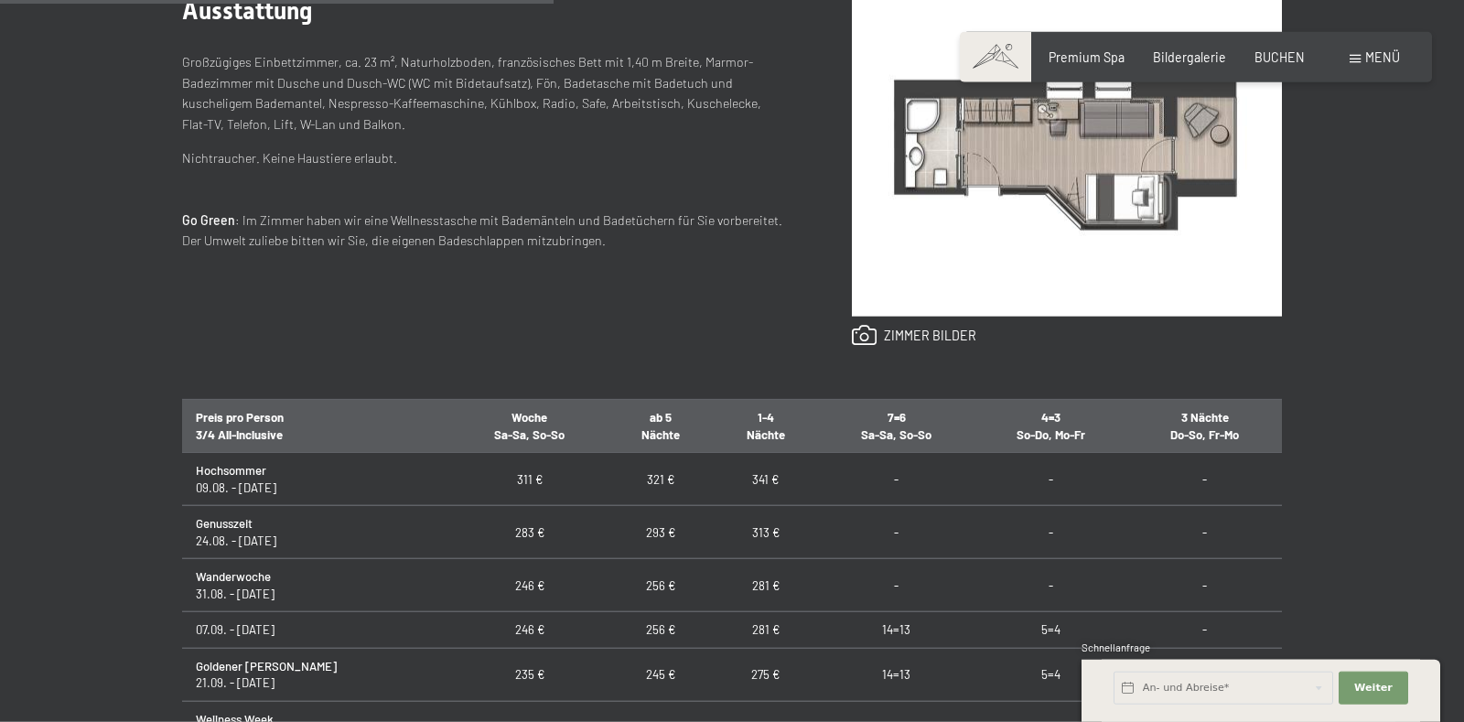
scroll to position [865, 0]
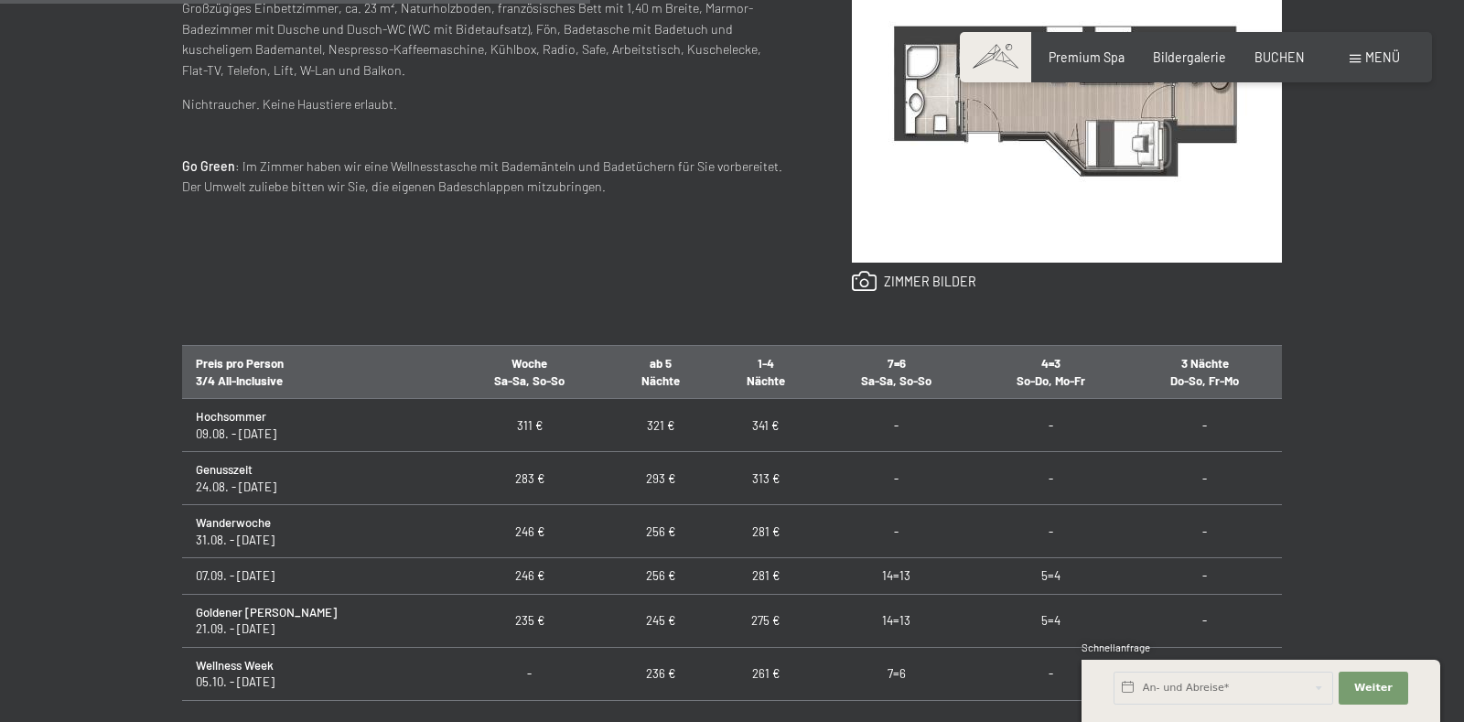
click at [1007, 210] on img at bounding box center [1067, 102] width 430 height 322
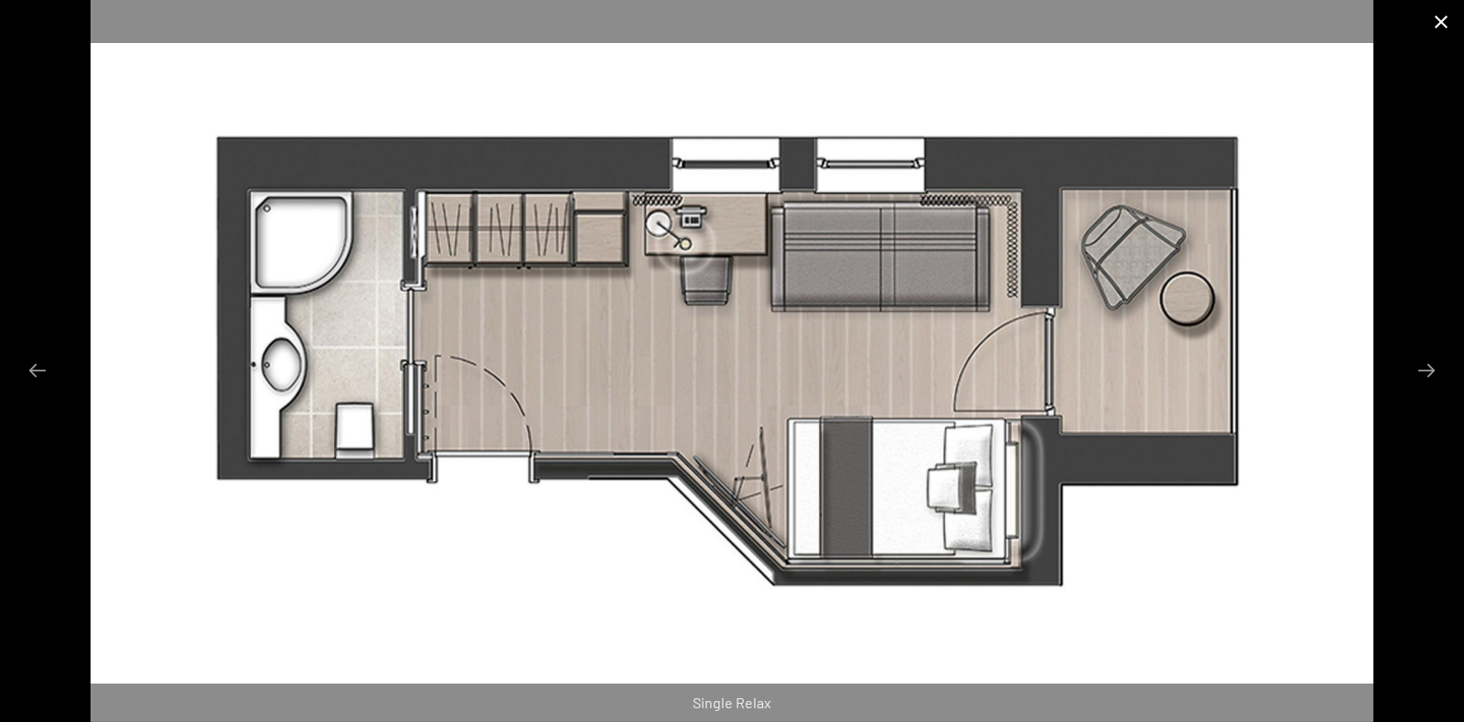
click at [1444, 29] on button "Close gallery" at bounding box center [1441, 21] width 46 height 43
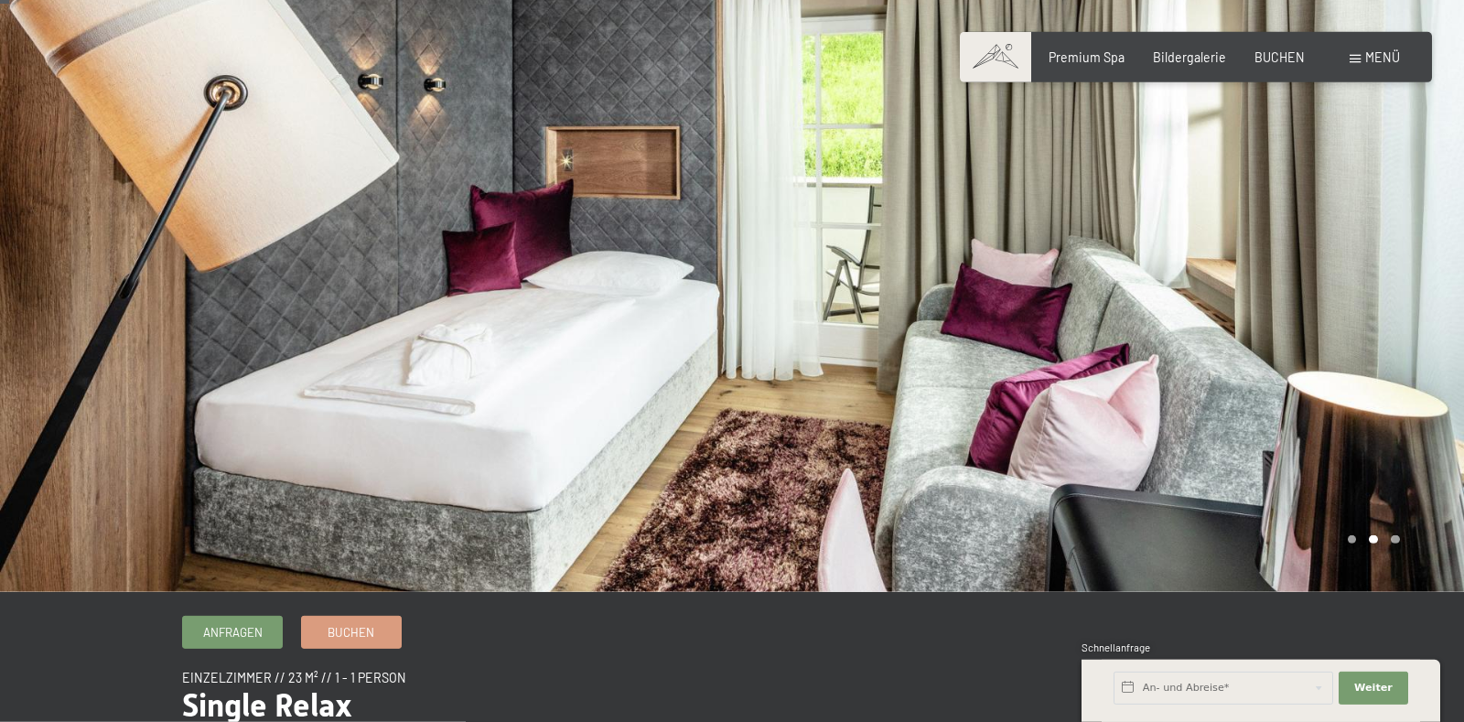
scroll to position [0, 0]
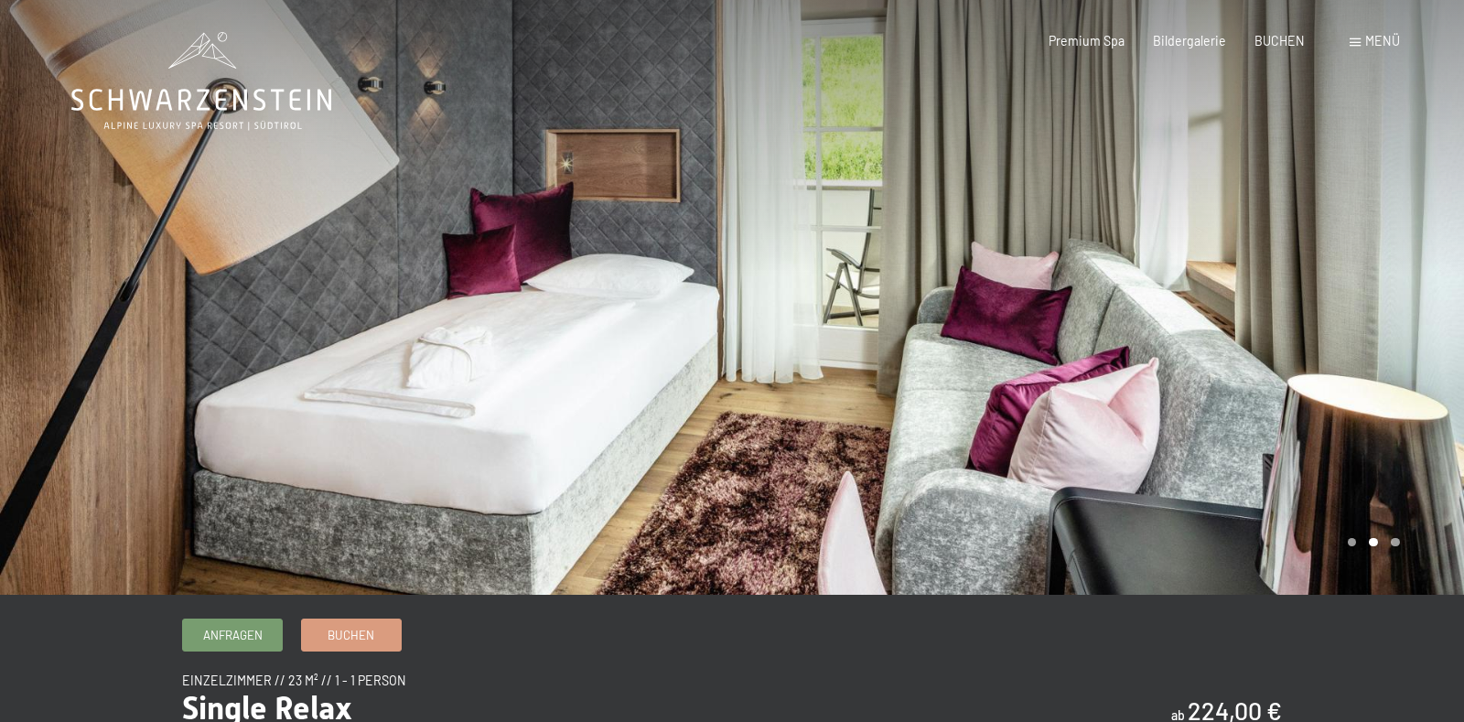
click at [1386, 36] on span "Menü" at bounding box center [1382, 41] width 35 height 16
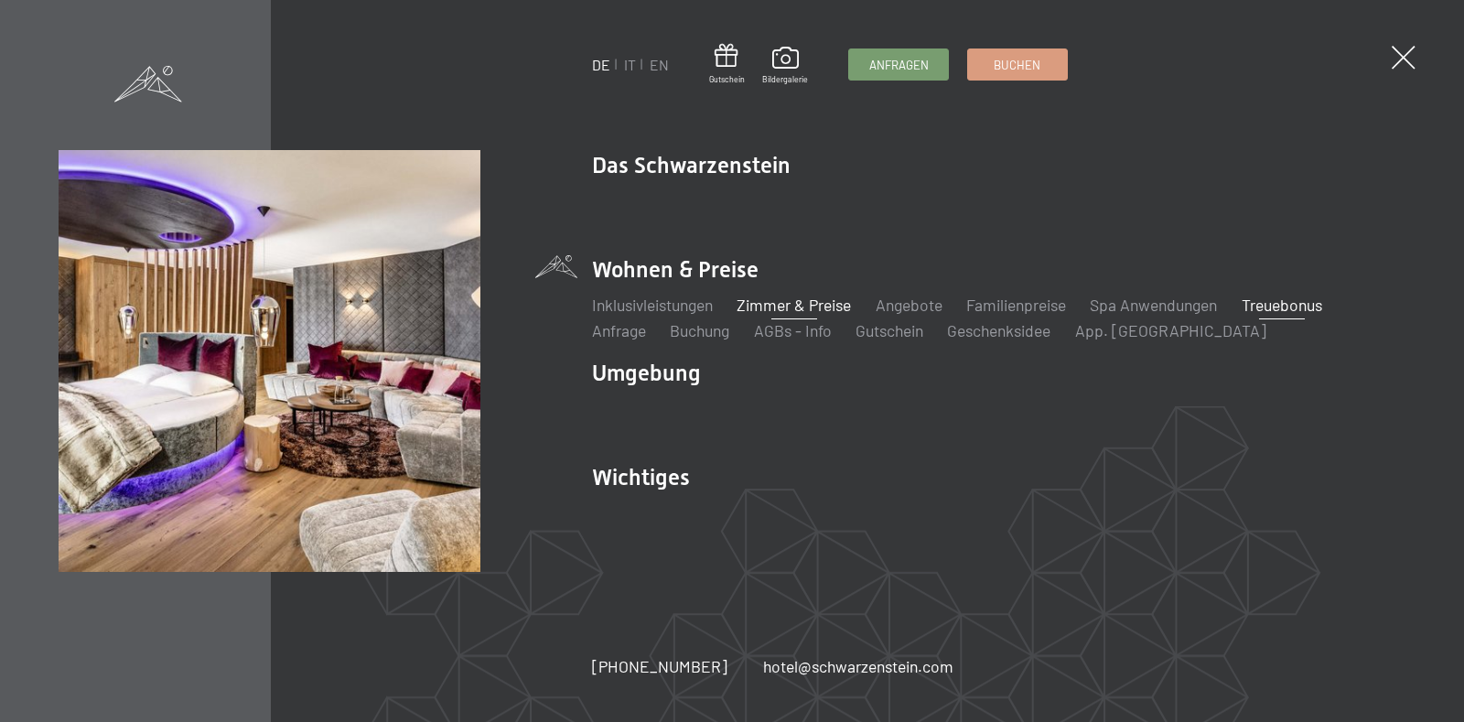
click at [1301, 305] on link "Treuebonus" at bounding box center [1282, 305] width 81 height 20
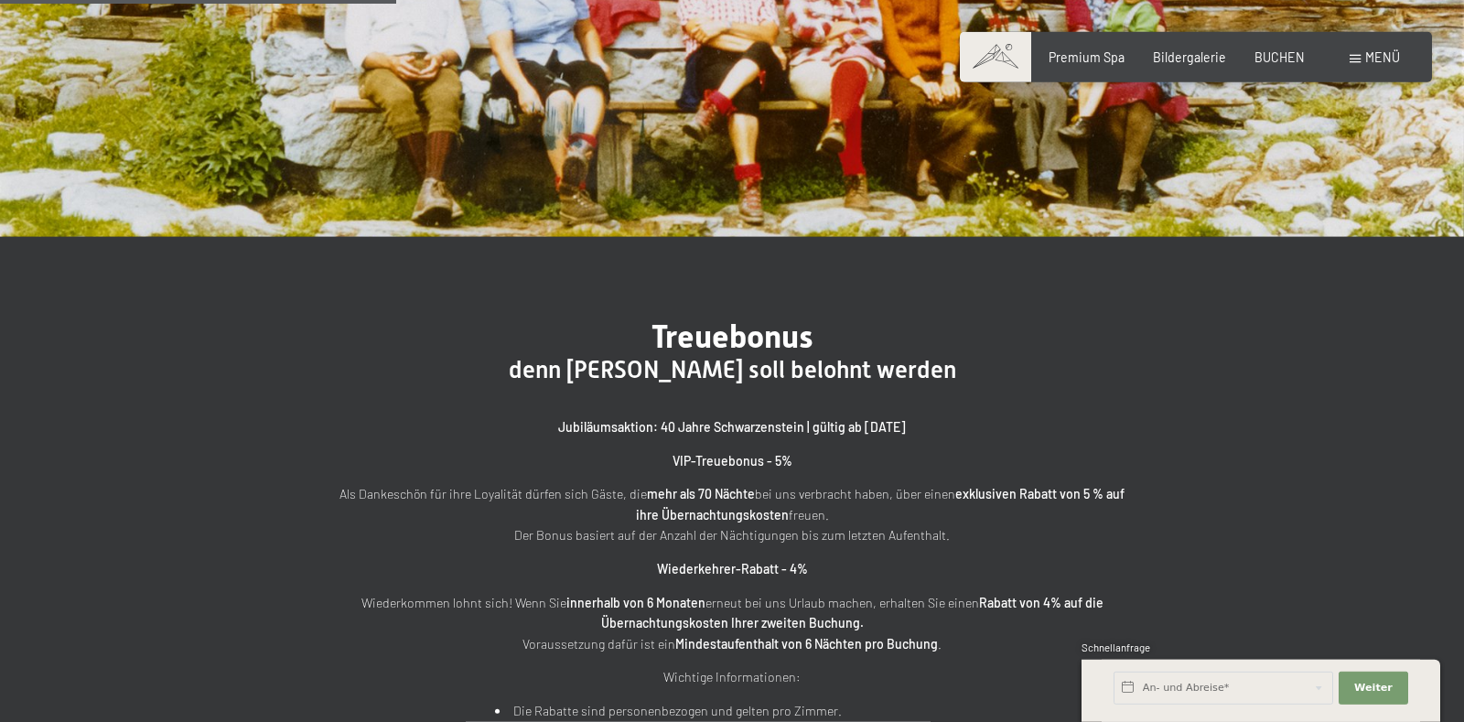
scroll to position [237, 0]
